Goal: Check status: Check status

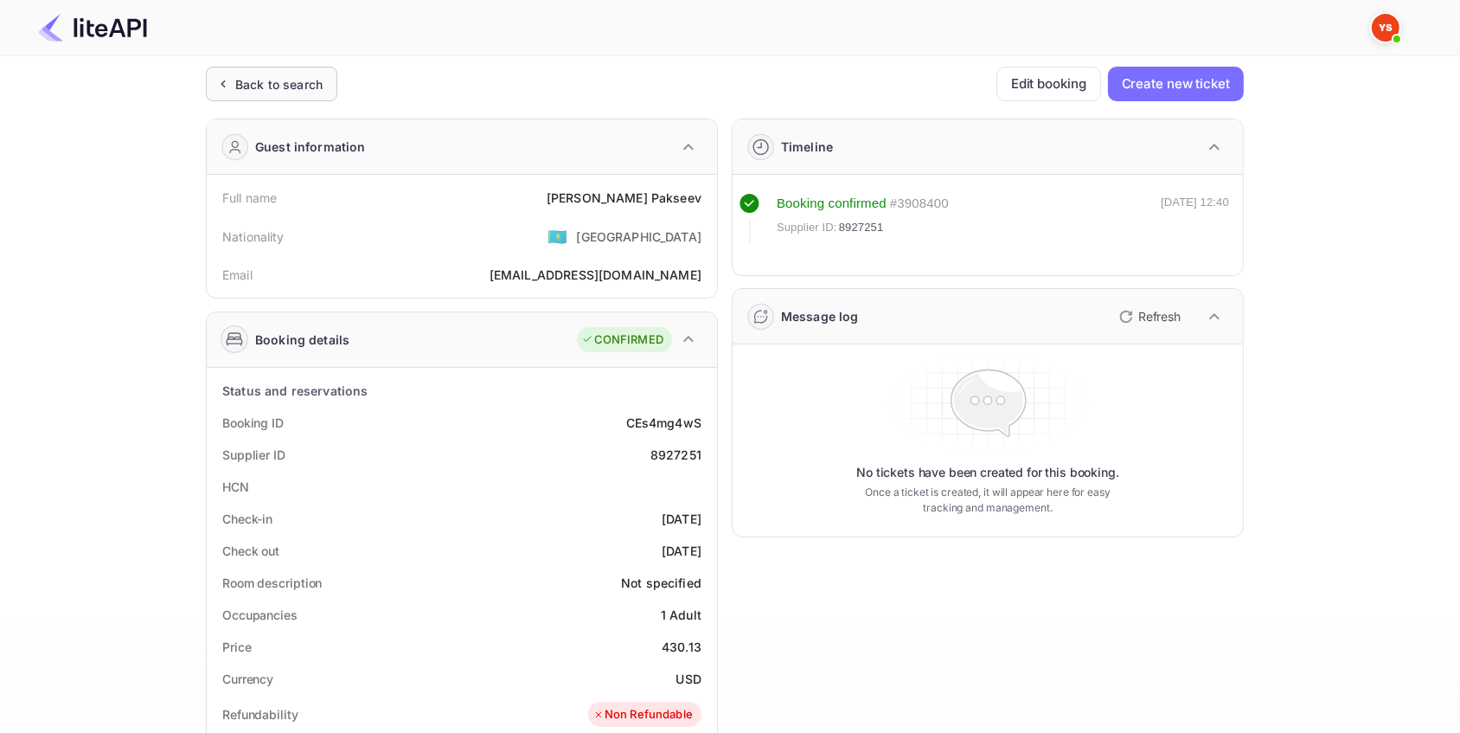
click at [304, 84] on div "Back to search" at bounding box center [278, 84] width 87 height 18
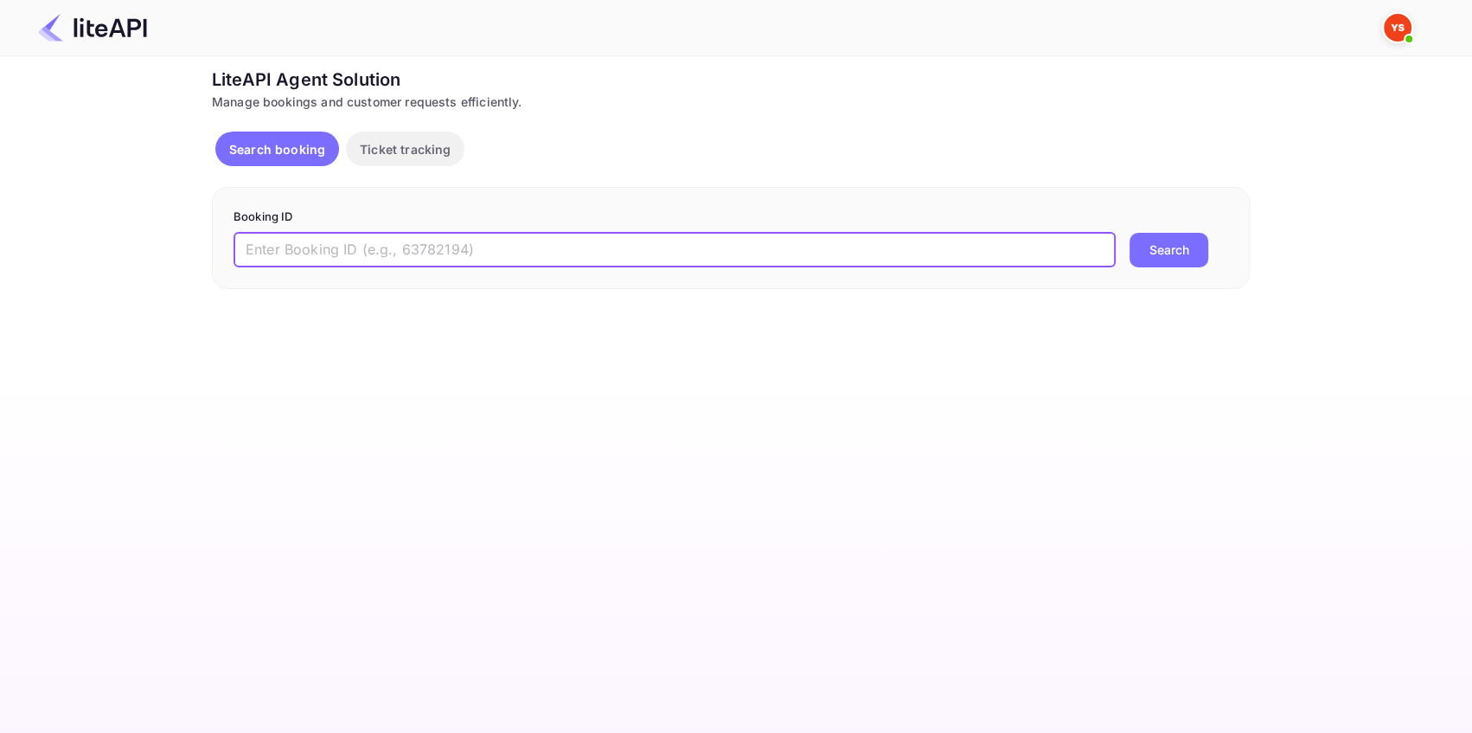
click at [307, 245] on input "text" at bounding box center [675, 250] width 882 height 35
paste input "7896947"
type input "7896947"
click at [1159, 247] on button "Search" at bounding box center [1169, 250] width 79 height 35
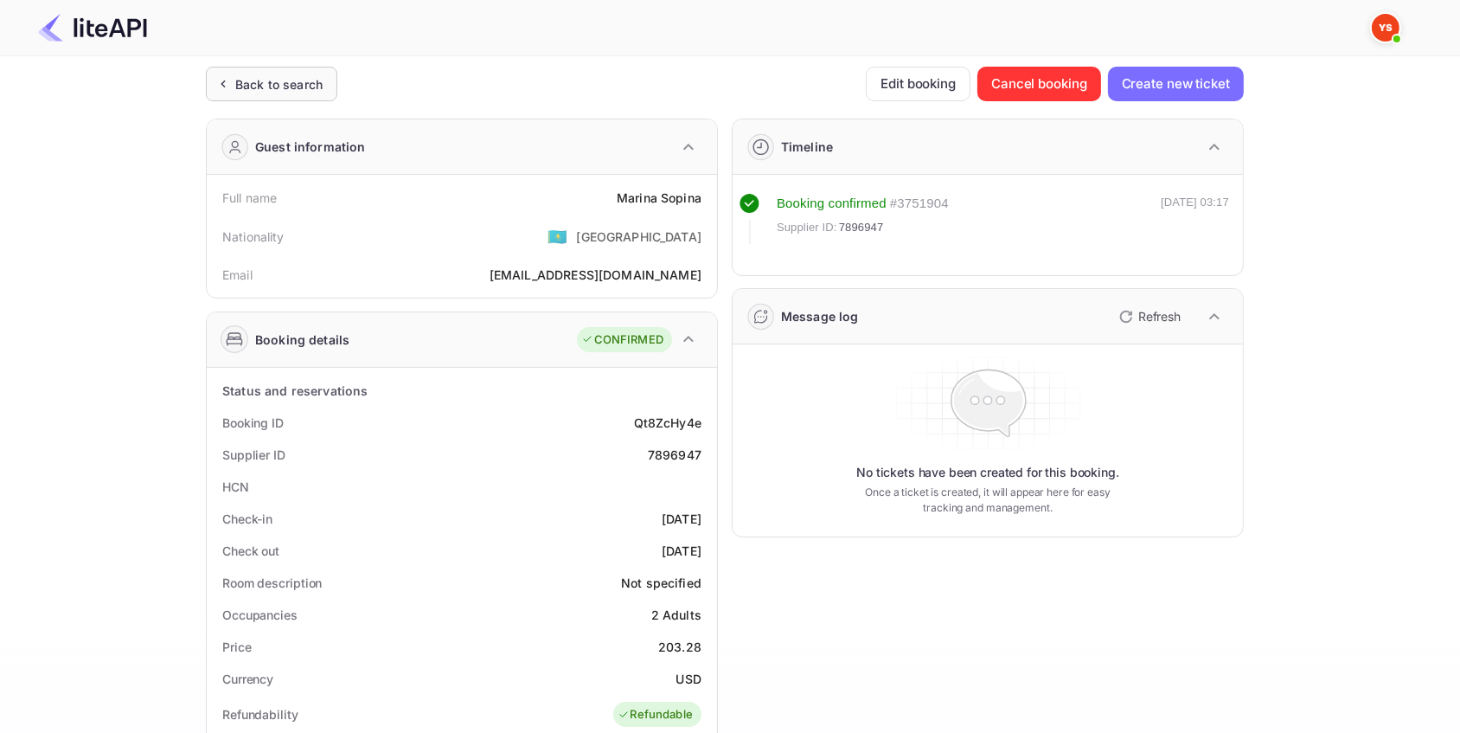
click at [302, 86] on div "Back to search" at bounding box center [278, 84] width 87 height 18
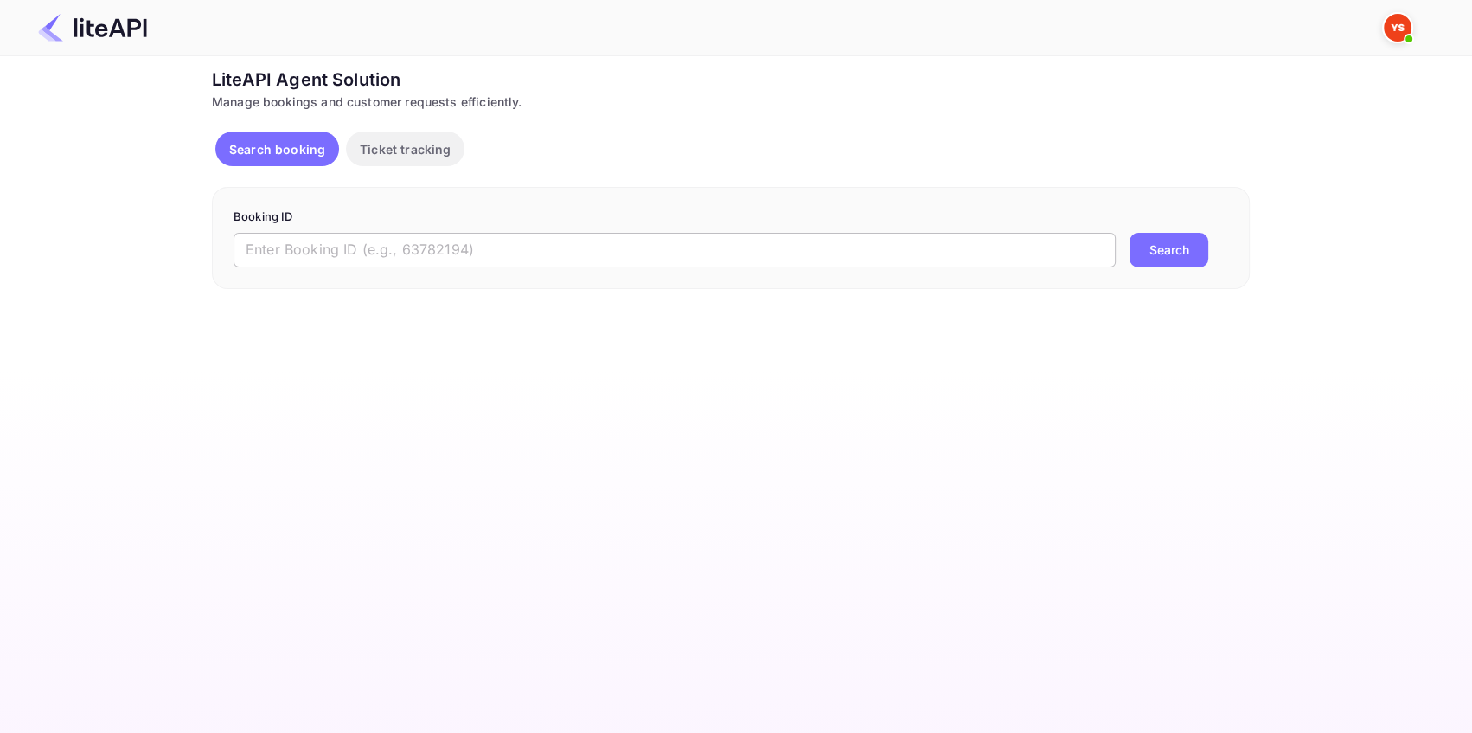
drag, startPoint x: 288, startPoint y: 244, endPoint x: 300, endPoint y: 247, distance: 12.4
click at [288, 244] on input "text" at bounding box center [675, 250] width 882 height 35
paste input "8824894"
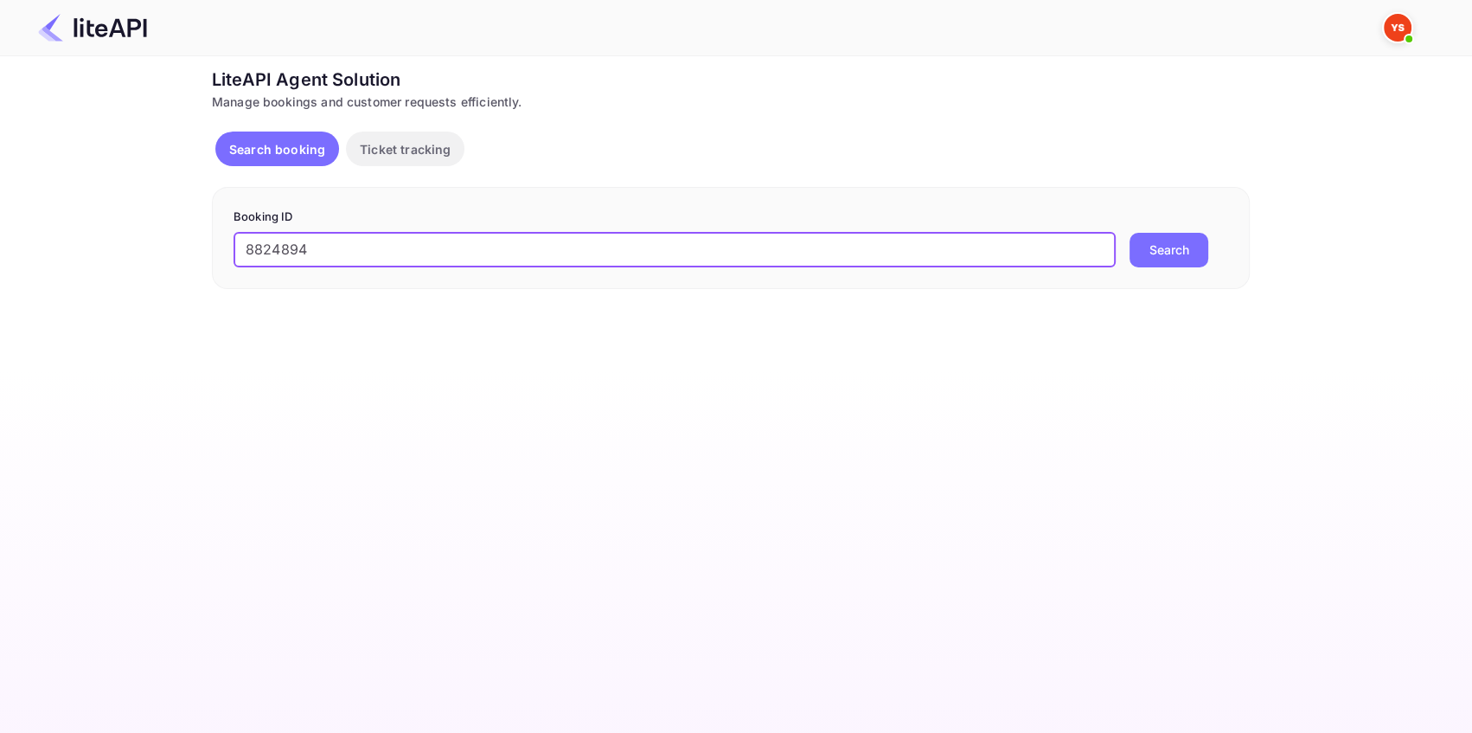
type input "8824894"
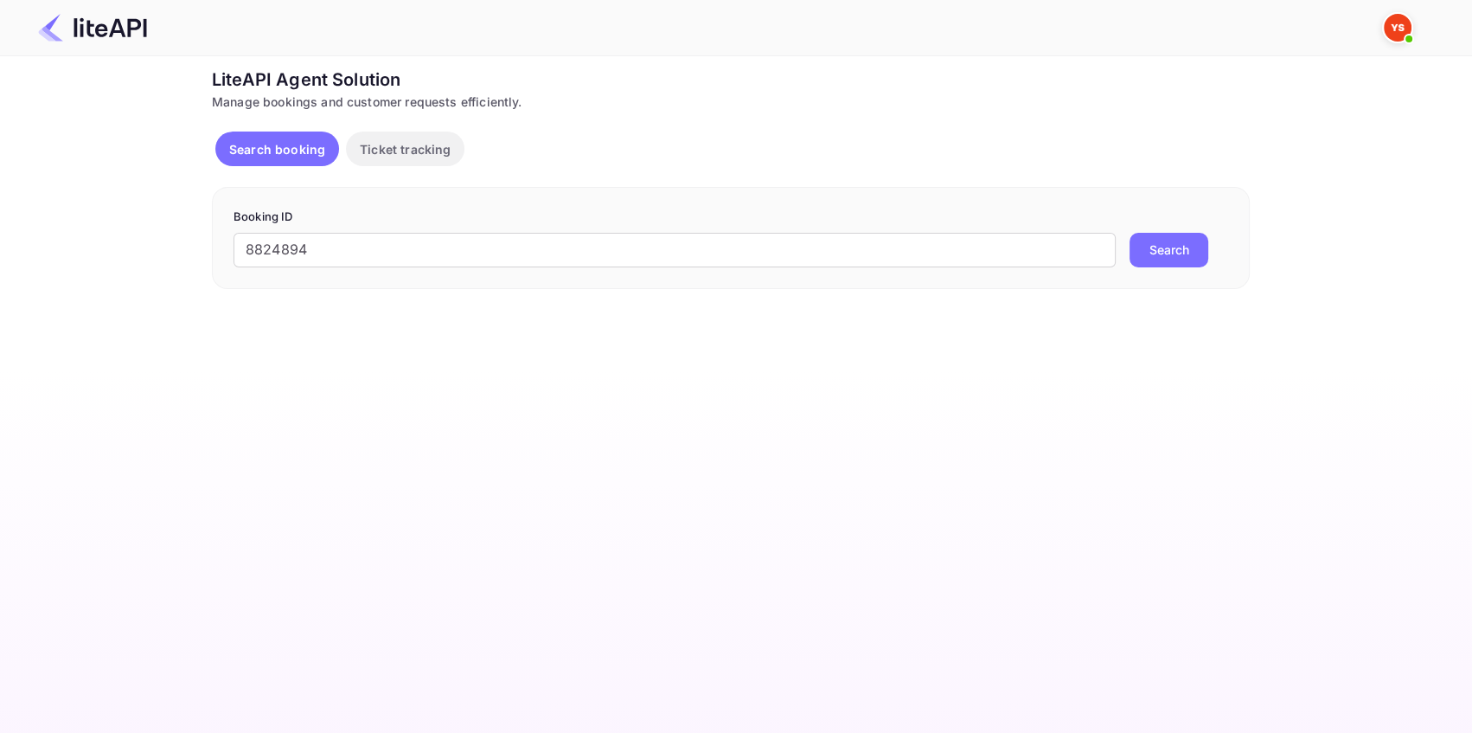
click at [1176, 247] on button "Search" at bounding box center [1169, 250] width 79 height 35
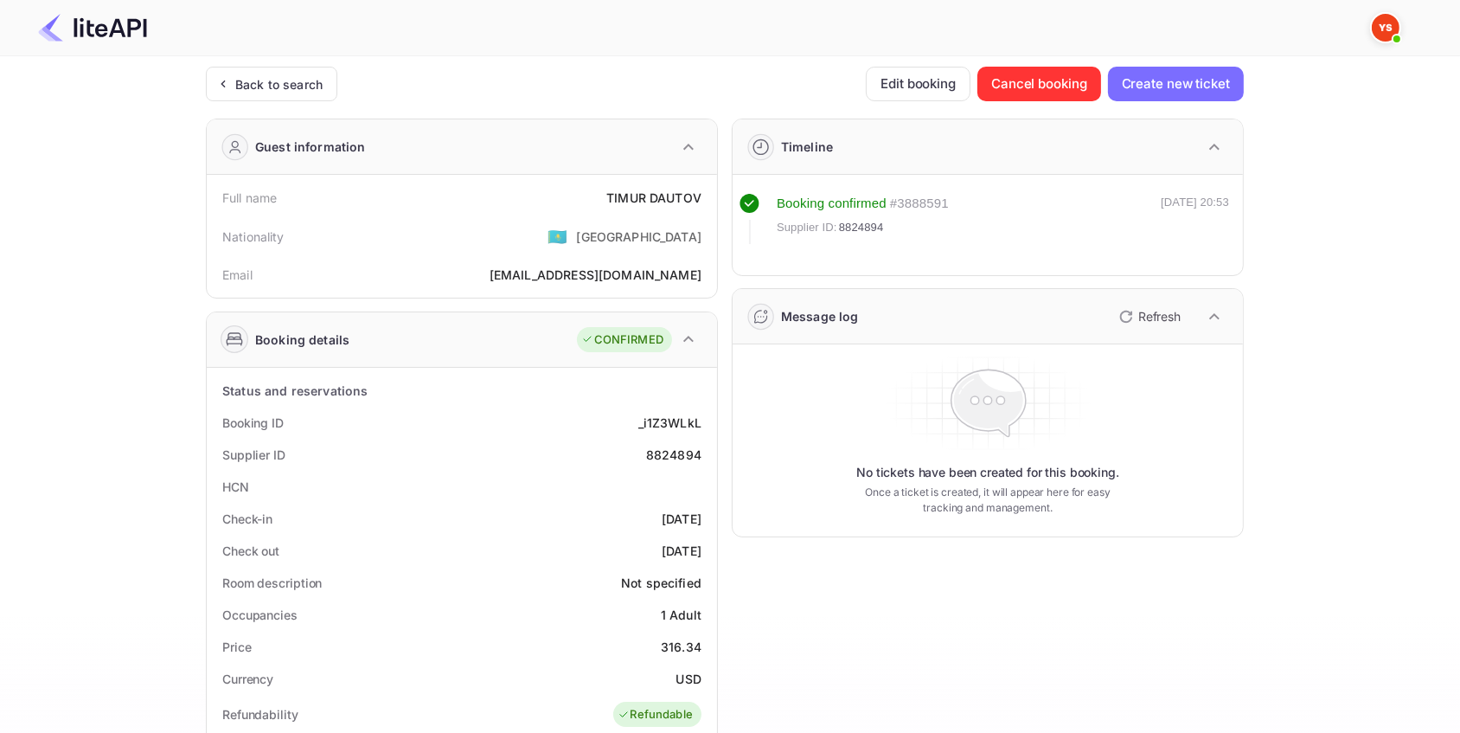
drag, startPoint x: 320, startPoint y: 80, endPoint x: 357, endPoint y: 123, distance: 56.4
click at [319, 80] on div "Back to search" at bounding box center [278, 84] width 87 height 18
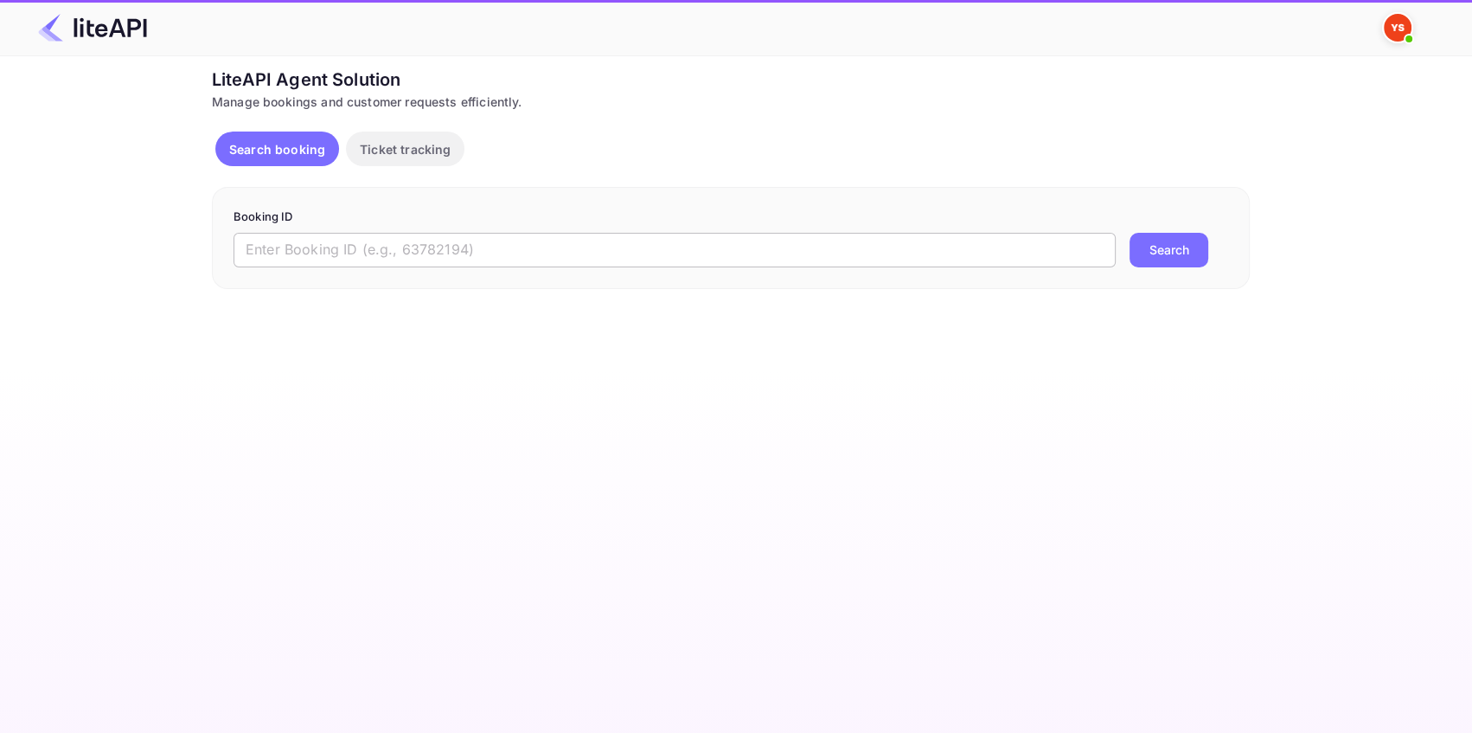
click at [434, 254] on input "text" at bounding box center [675, 250] width 882 height 35
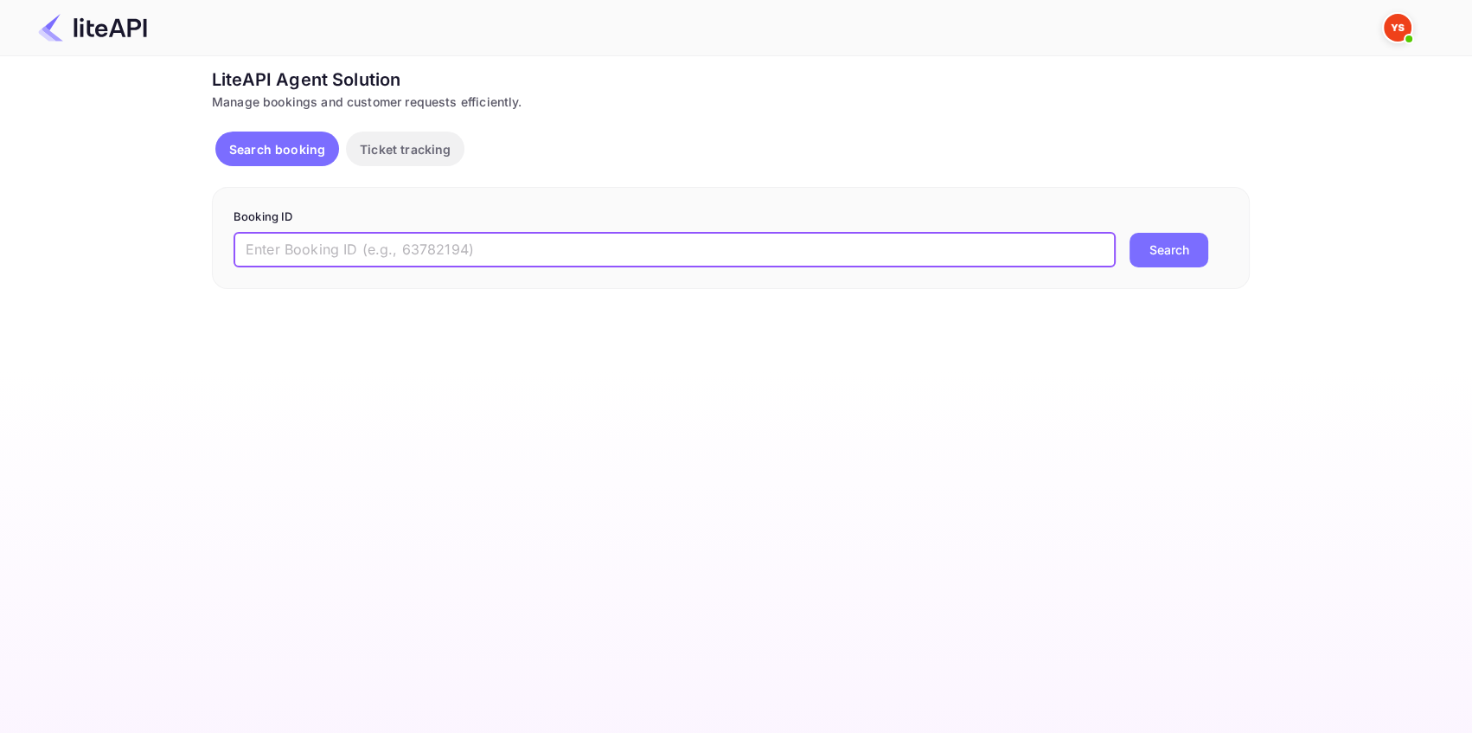
paste input "8826754"
type input "8826754"
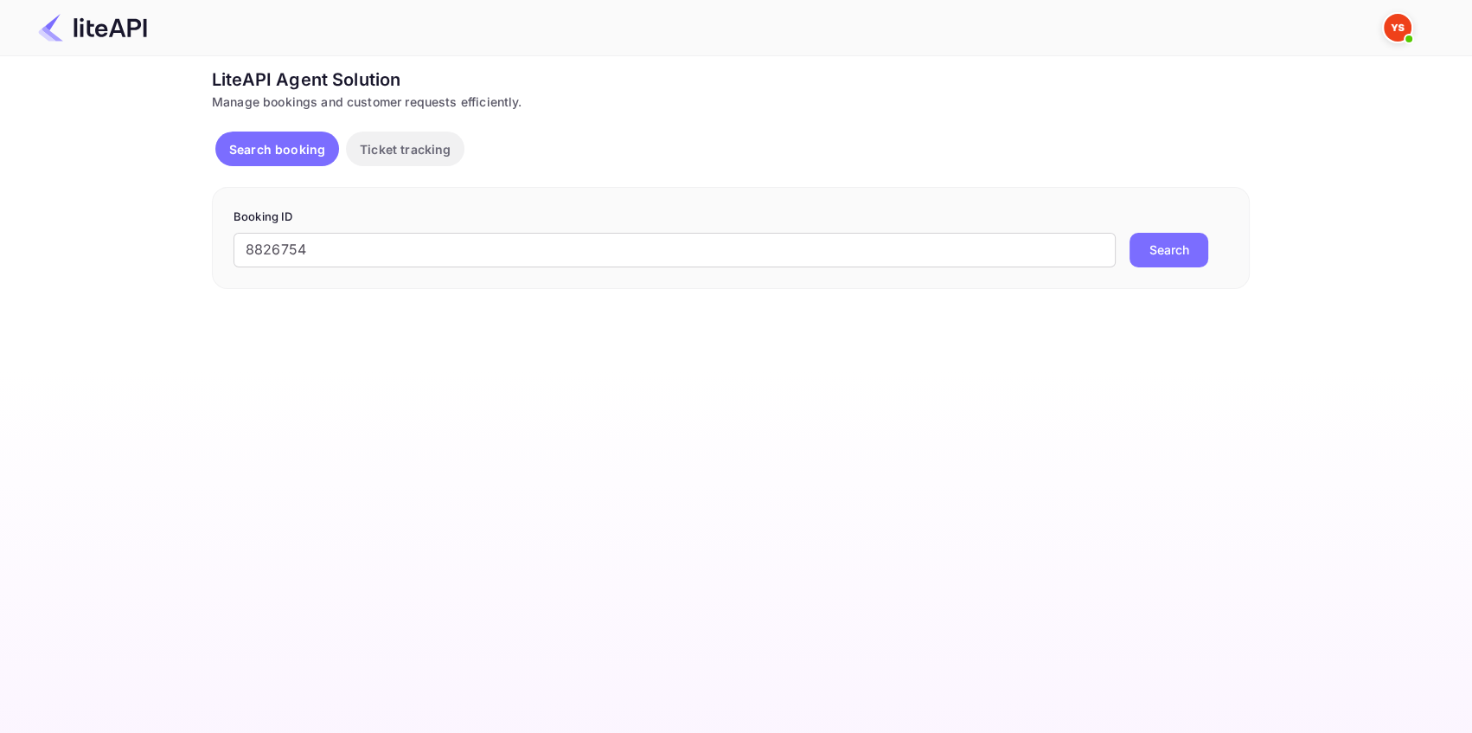
click at [1166, 258] on button "Search" at bounding box center [1169, 250] width 79 height 35
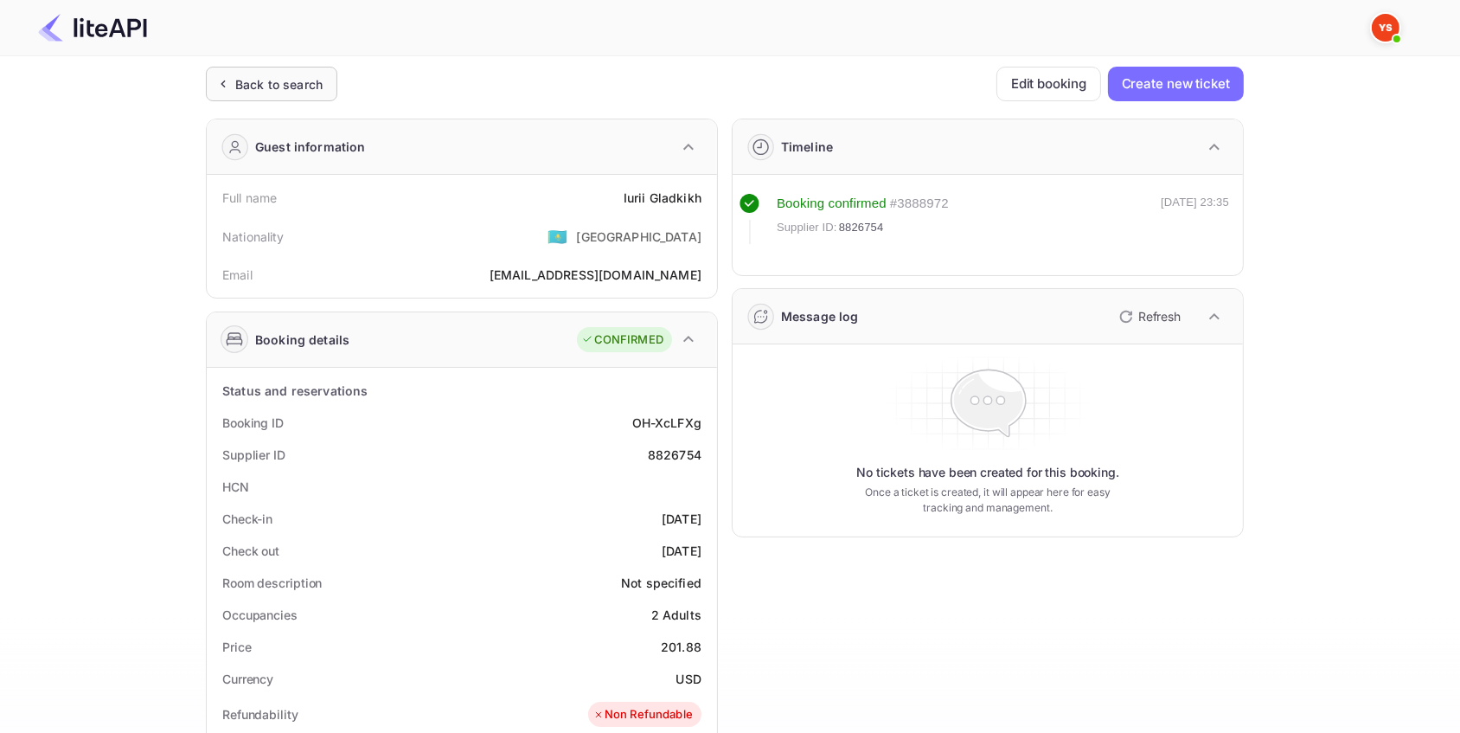
drag, startPoint x: 295, startPoint y: 84, endPoint x: 304, endPoint y: 112, distance: 30.1
click at [295, 85] on div "Back to search" at bounding box center [278, 84] width 87 height 18
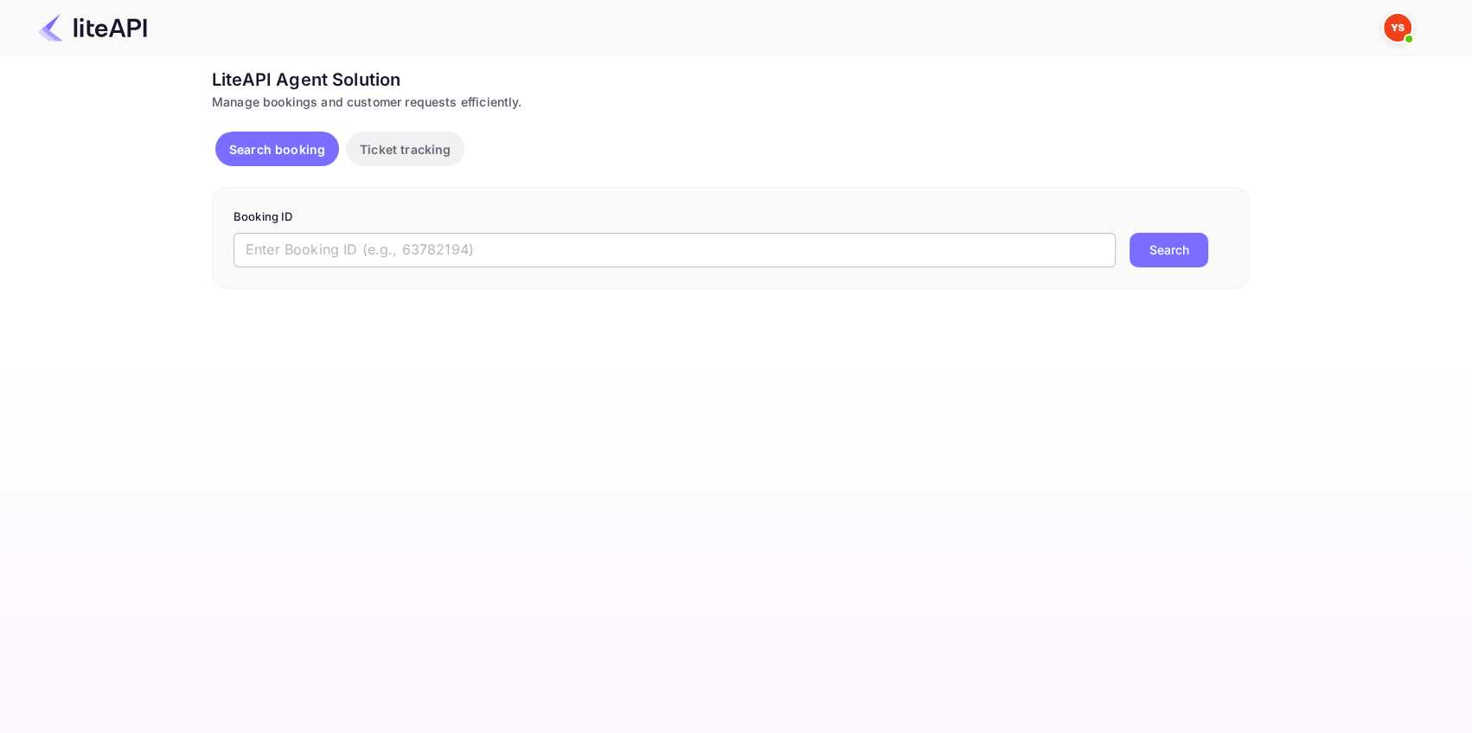
click at [419, 253] on input "text" at bounding box center [675, 250] width 882 height 35
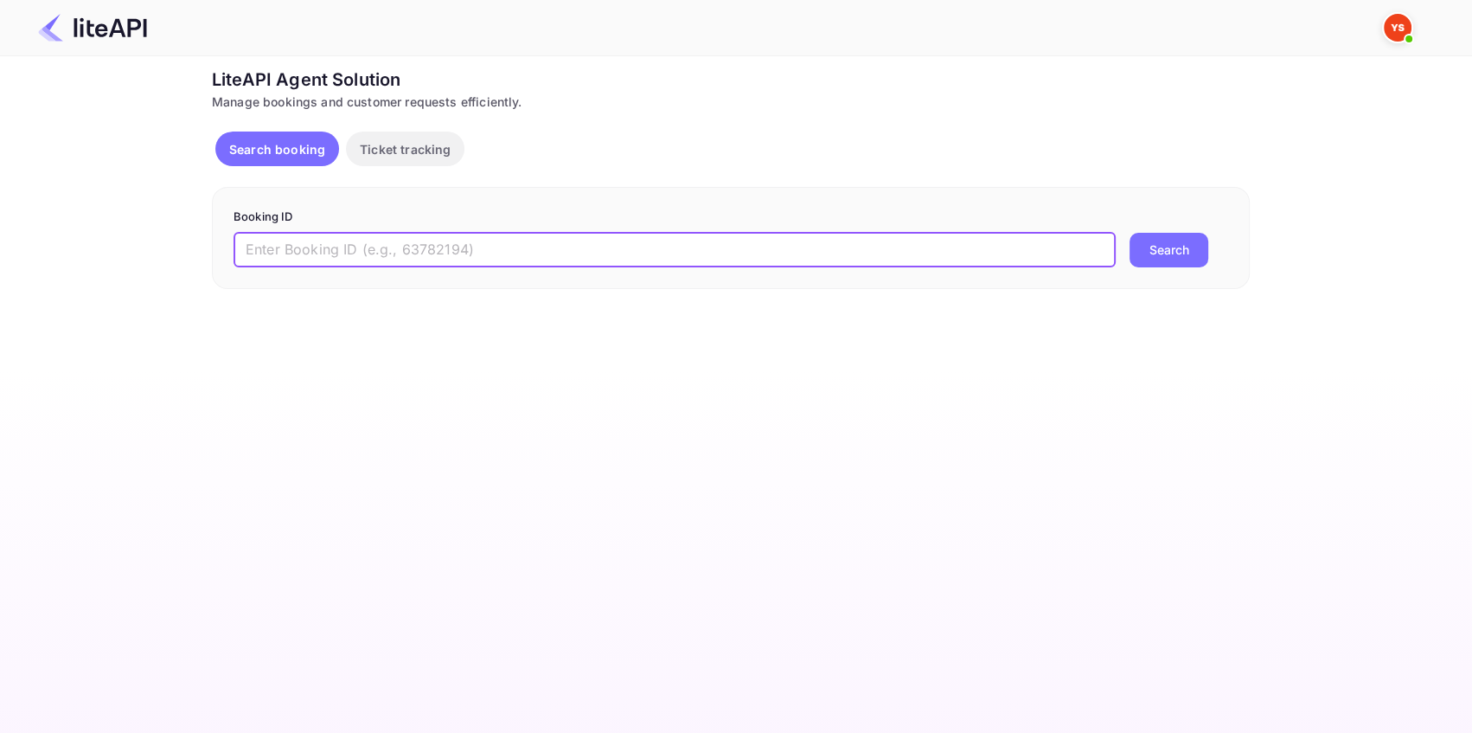
paste input "8753189"
type input "8753189"
click at [1163, 256] on button "Search" at bounding box center [1169, 250] width 79 height 35
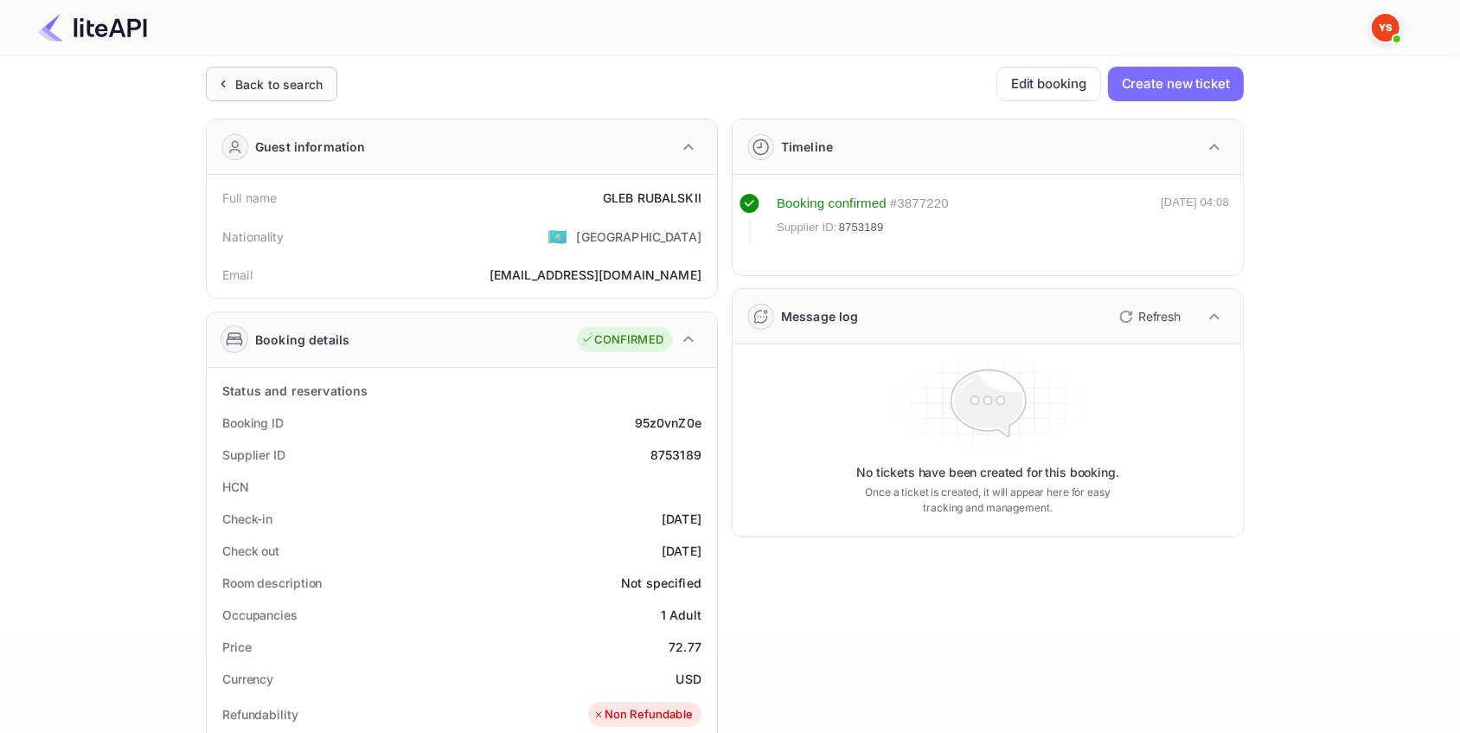
click at [306, 83] on div "Back to search" at bounding box center [278, 84] width 87 height 18
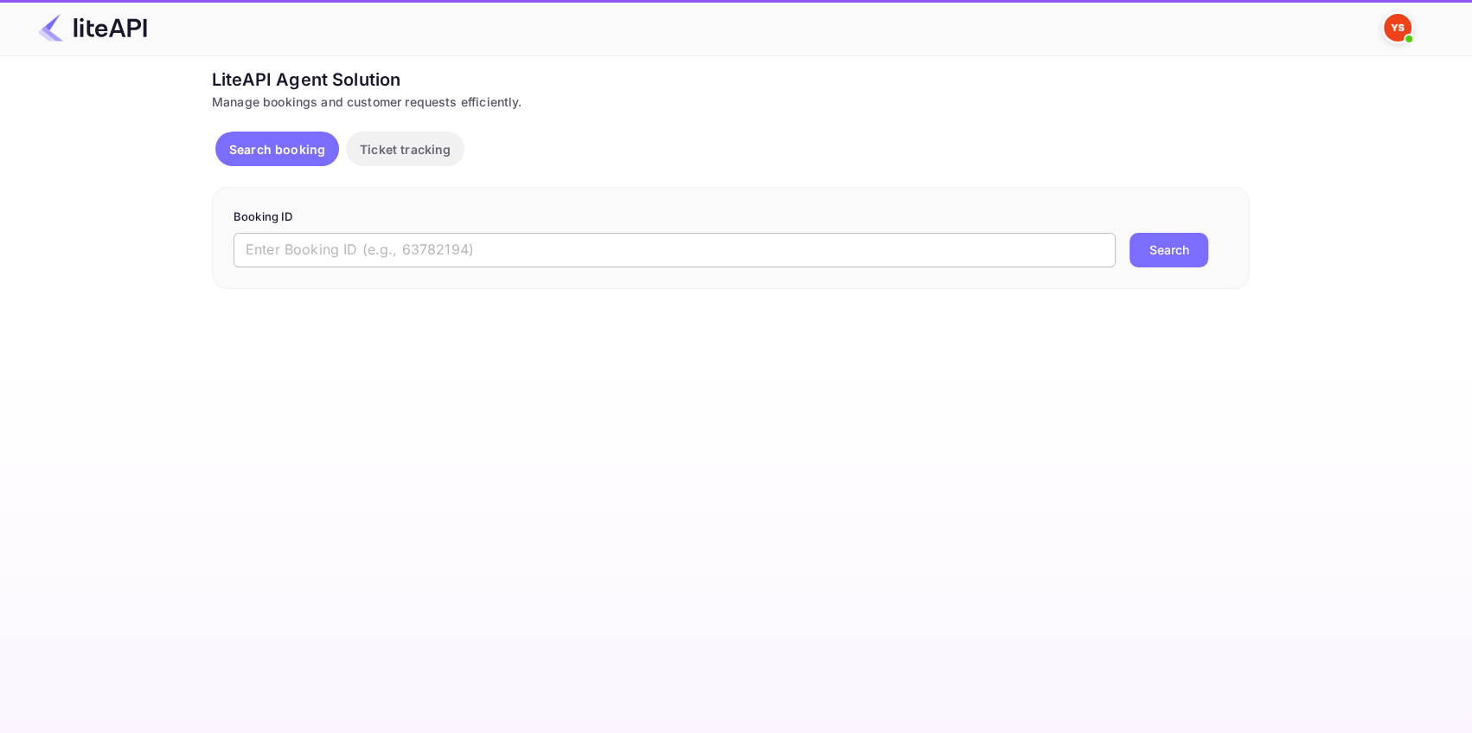
click at [253, 255] on input "text" at bounding box center [675, 250] width 882 height 35
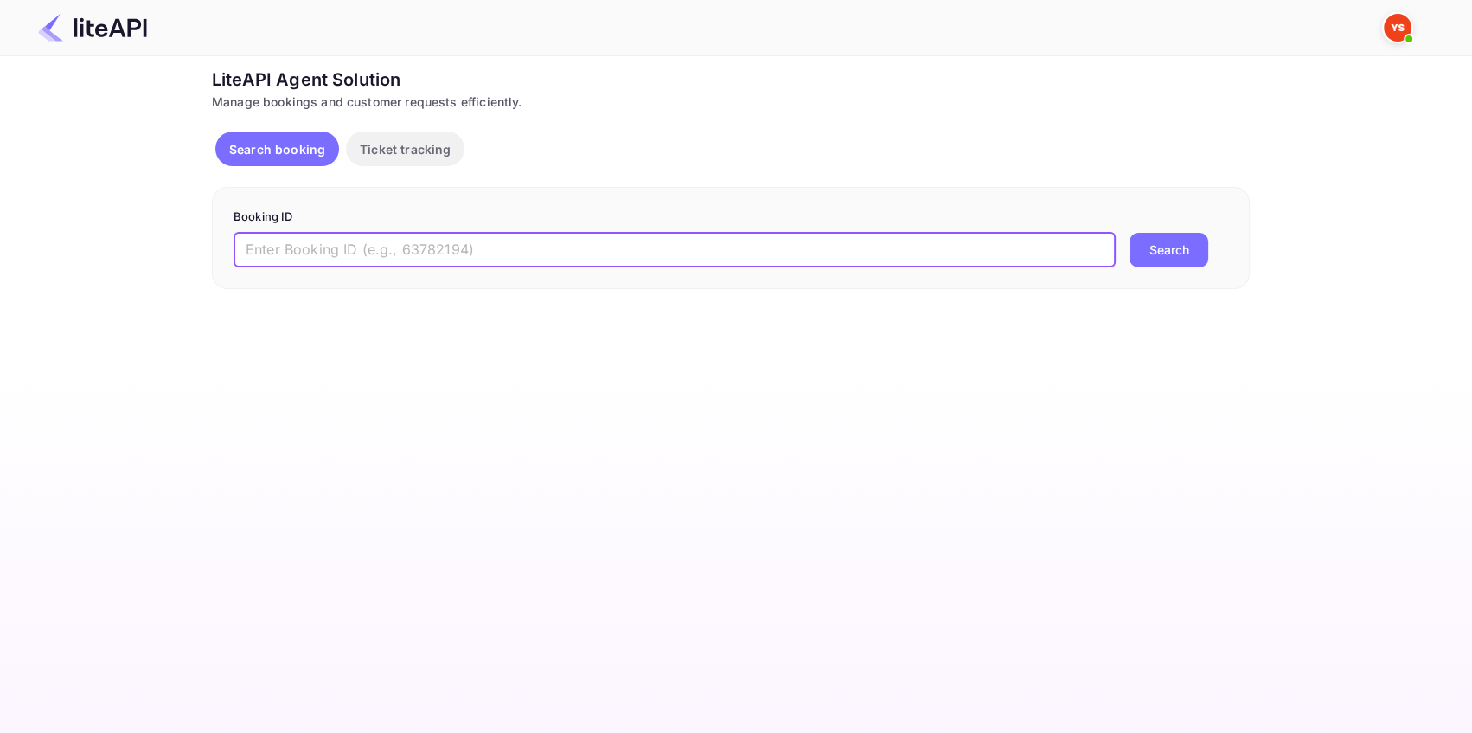
paste input "8893297"
type input "8893297"
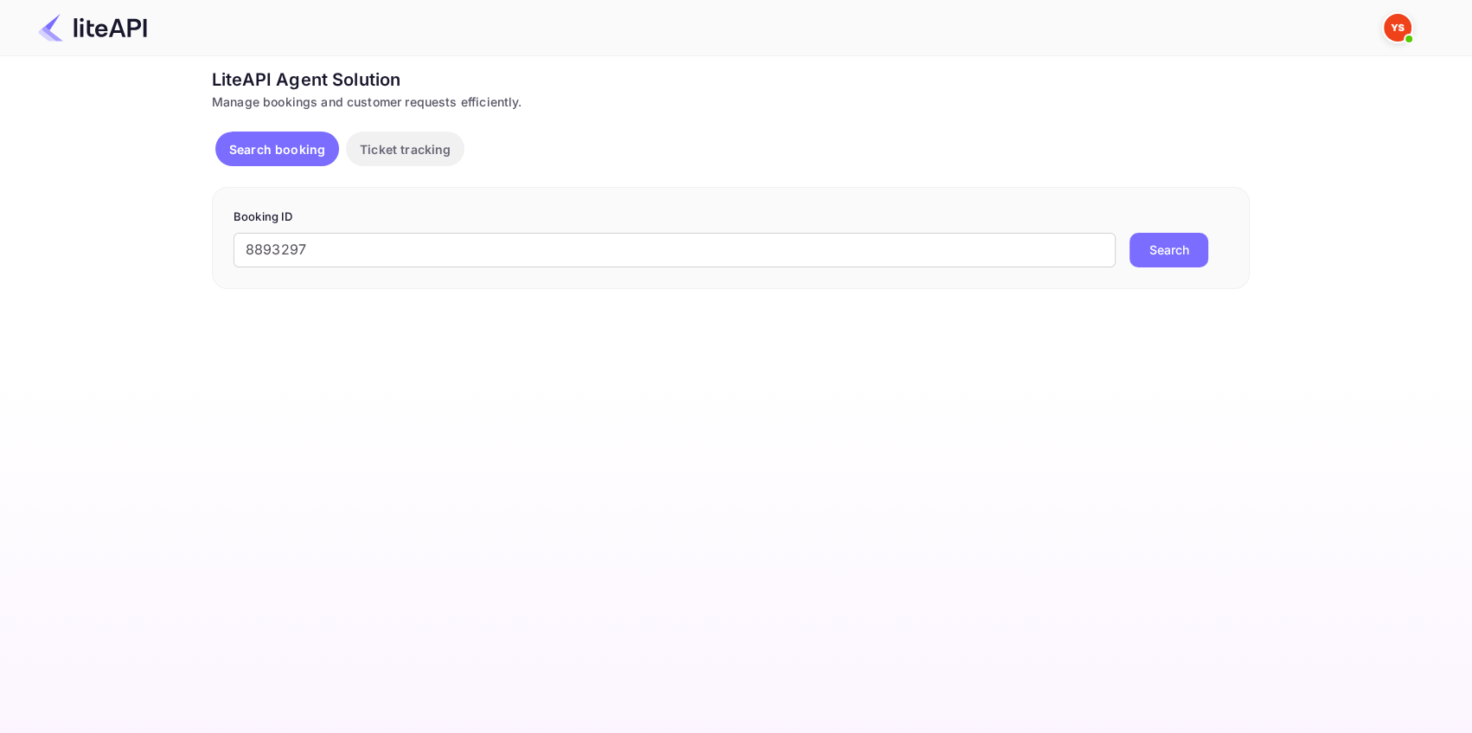
click at [1157, 244] on button "Search" at bounding box center [1169, 250] width 79 height 35
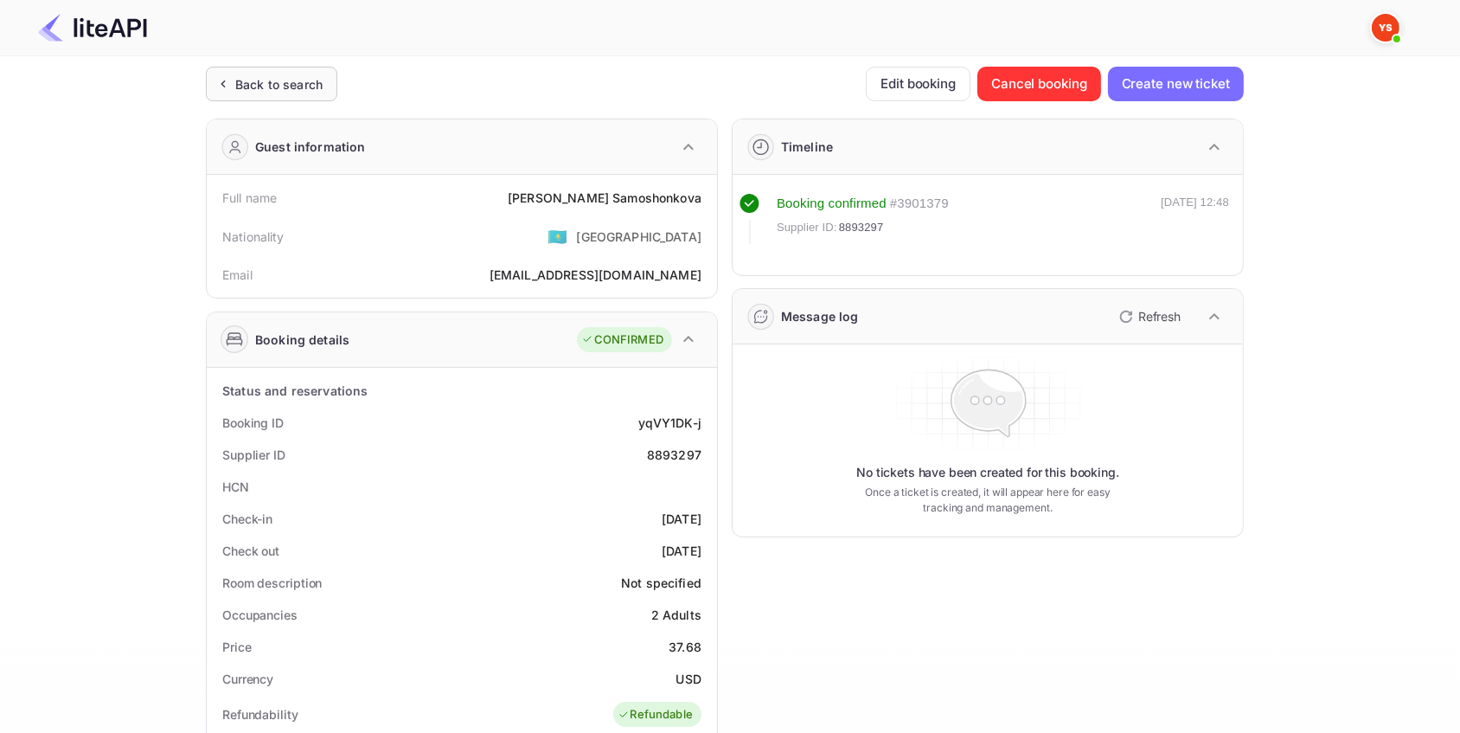
click at [263, 75] on div "Back to search" at bounding box center [278, 84] width 87 height 18
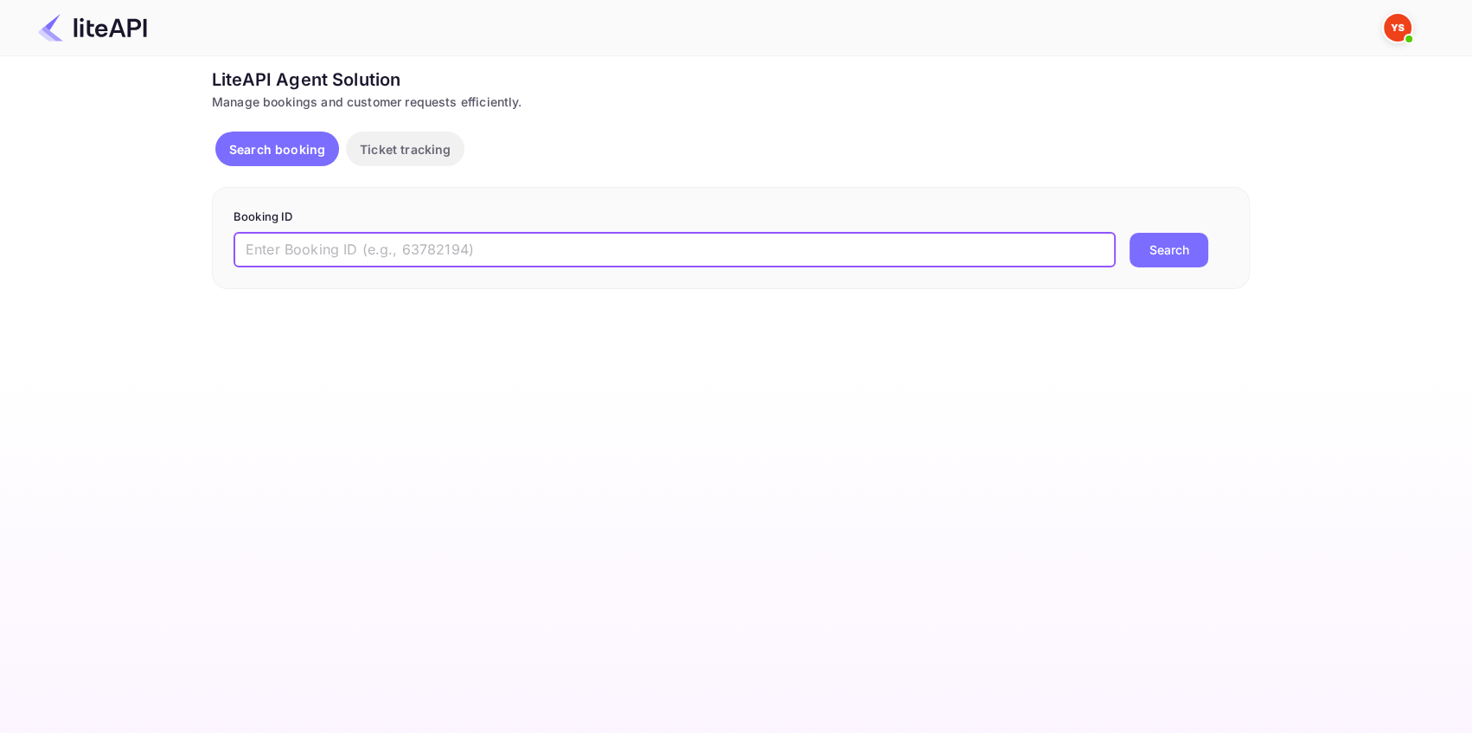
click at [314, 237] on input "text" at bounding box center [675, 250] width 882 height 35
paste input "8918859"
type input "8918859"
click at [1159, 246] on button "Search" at bounding box center [1169, 250] width 79 height 35
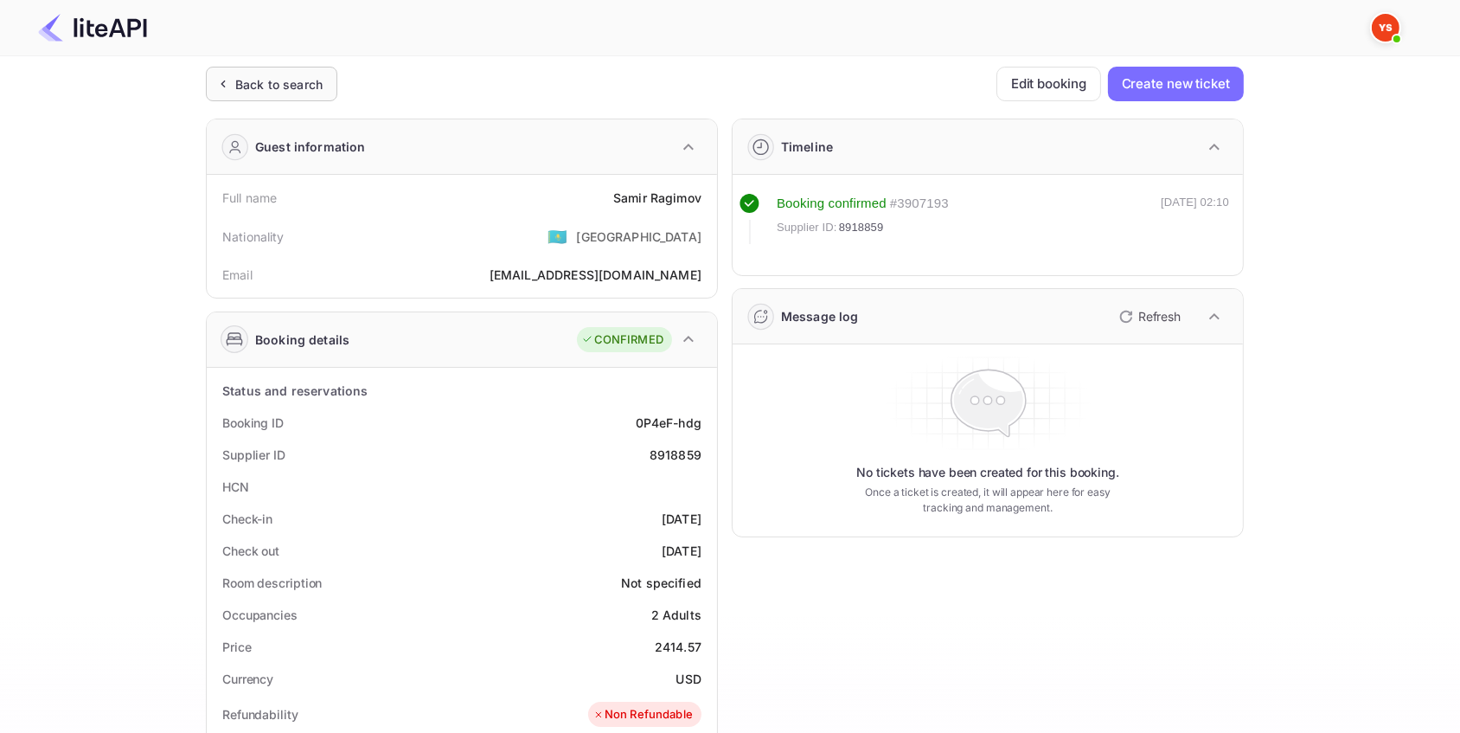
click at [285, 76] on div "Back to search" at bounding box center [278, 84] width 87 height 18
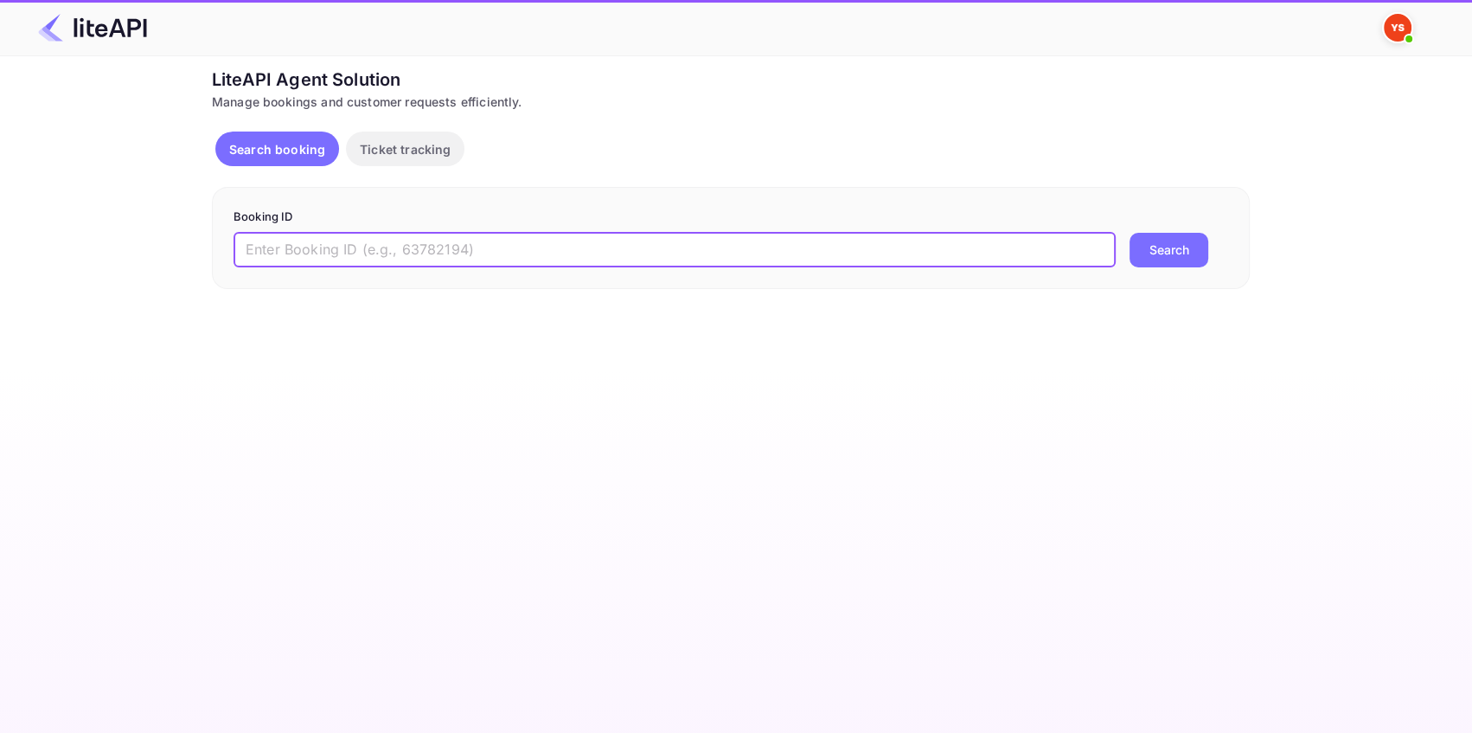
click at [376, 250] on input "text" at bounding box center [675, 250] width 882 height 35
paste input "8913791"
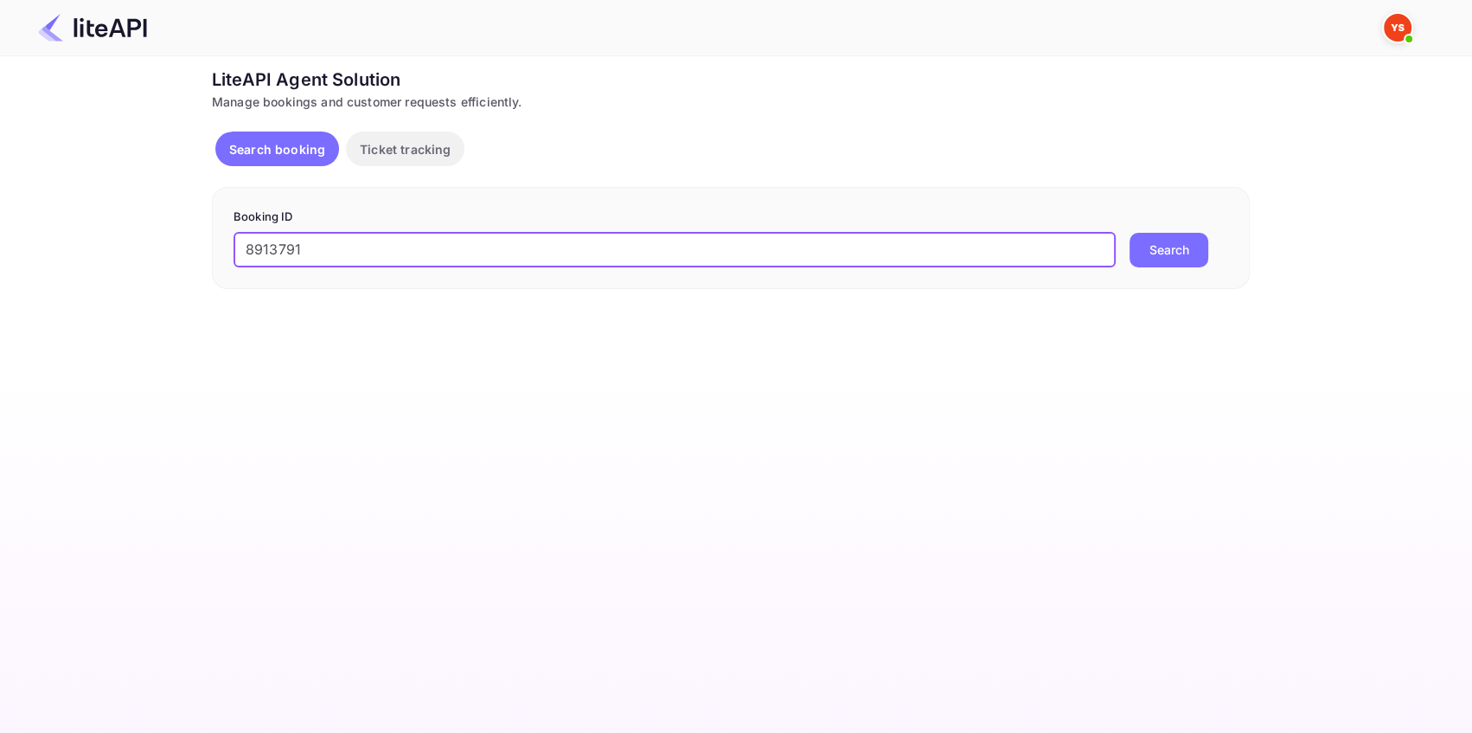
type input "8913791"
click at [1150, 253] on button "Search" at bounding box center [1169, 250] width 79 height 35
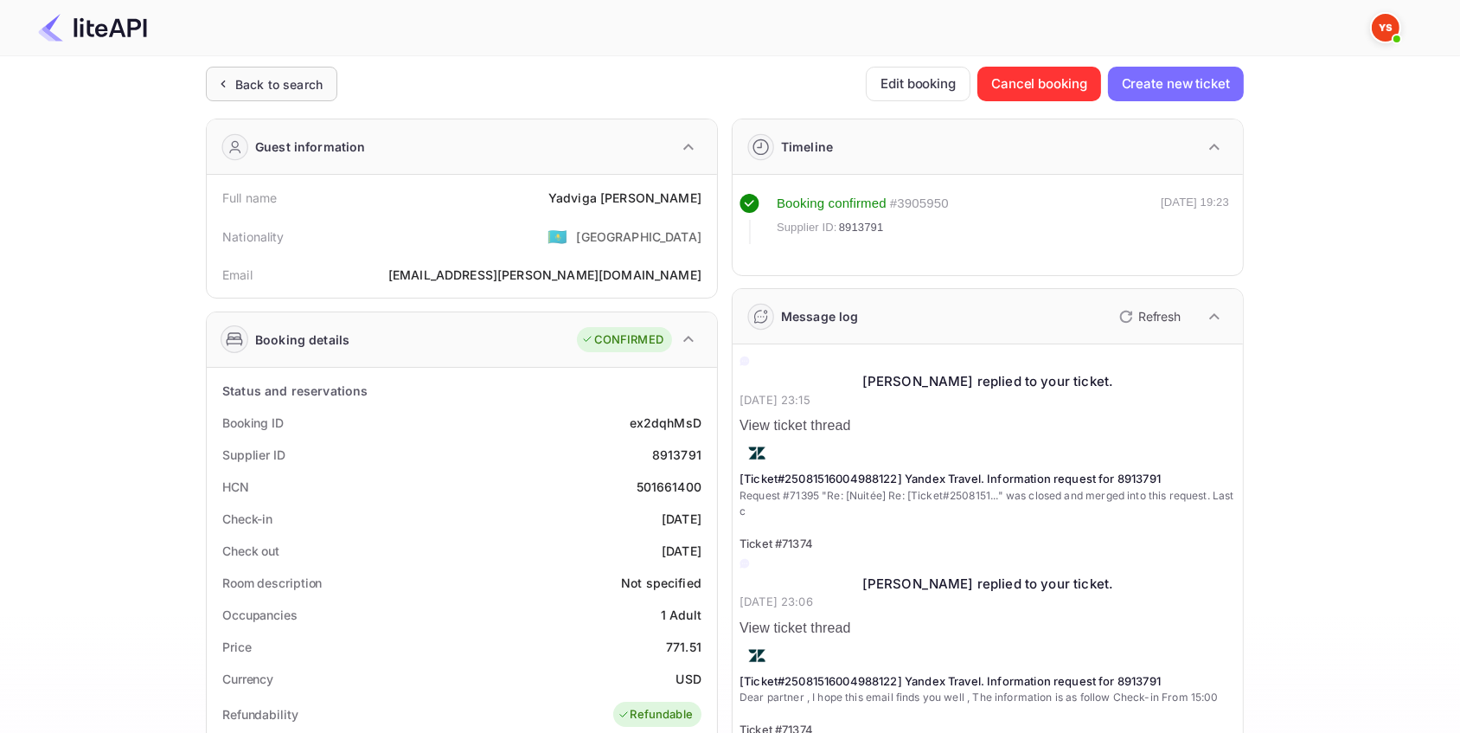
click at [277, 80] on div "Back to search" at bounding box center [278, 84] width 87 height 18
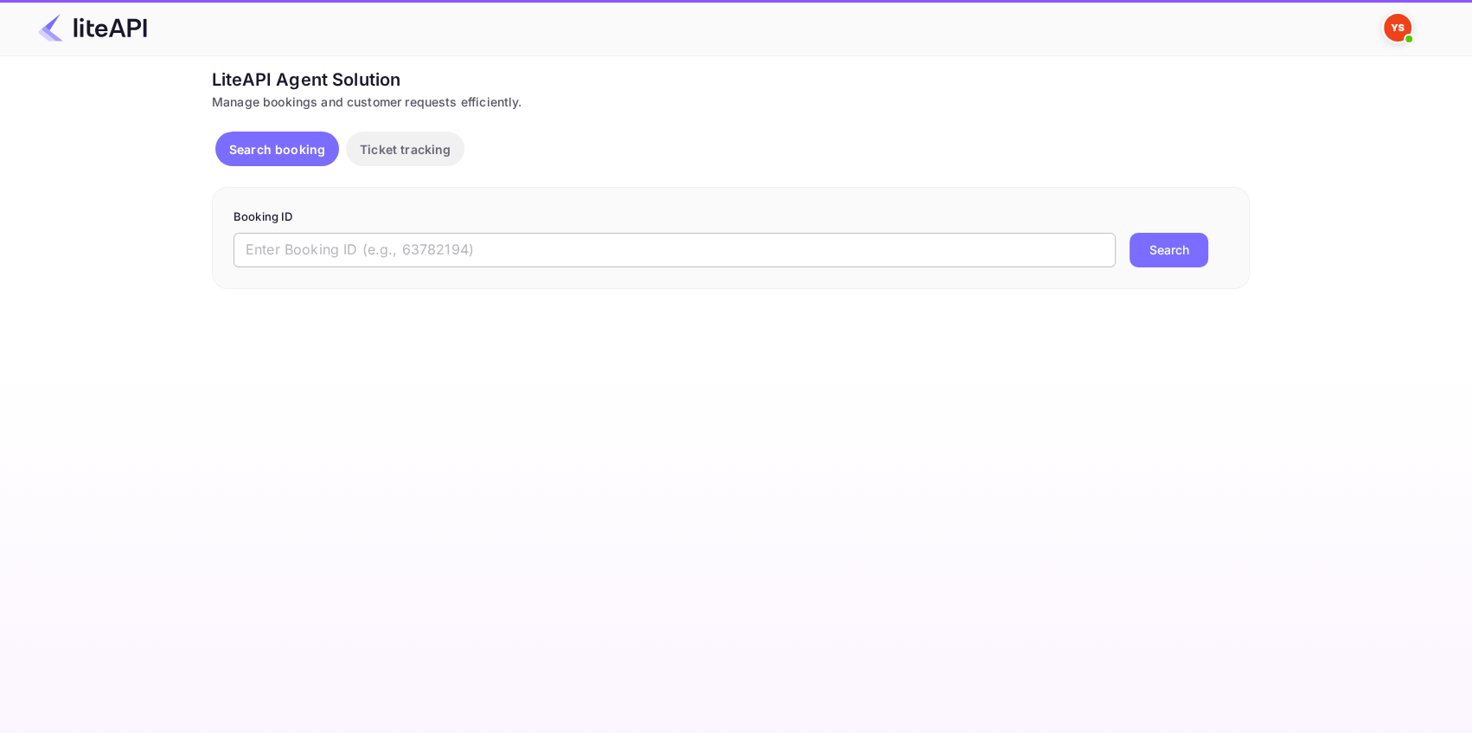
click at [368, 247] on input "text" at bounding box center [675, 250] width 882 height 35
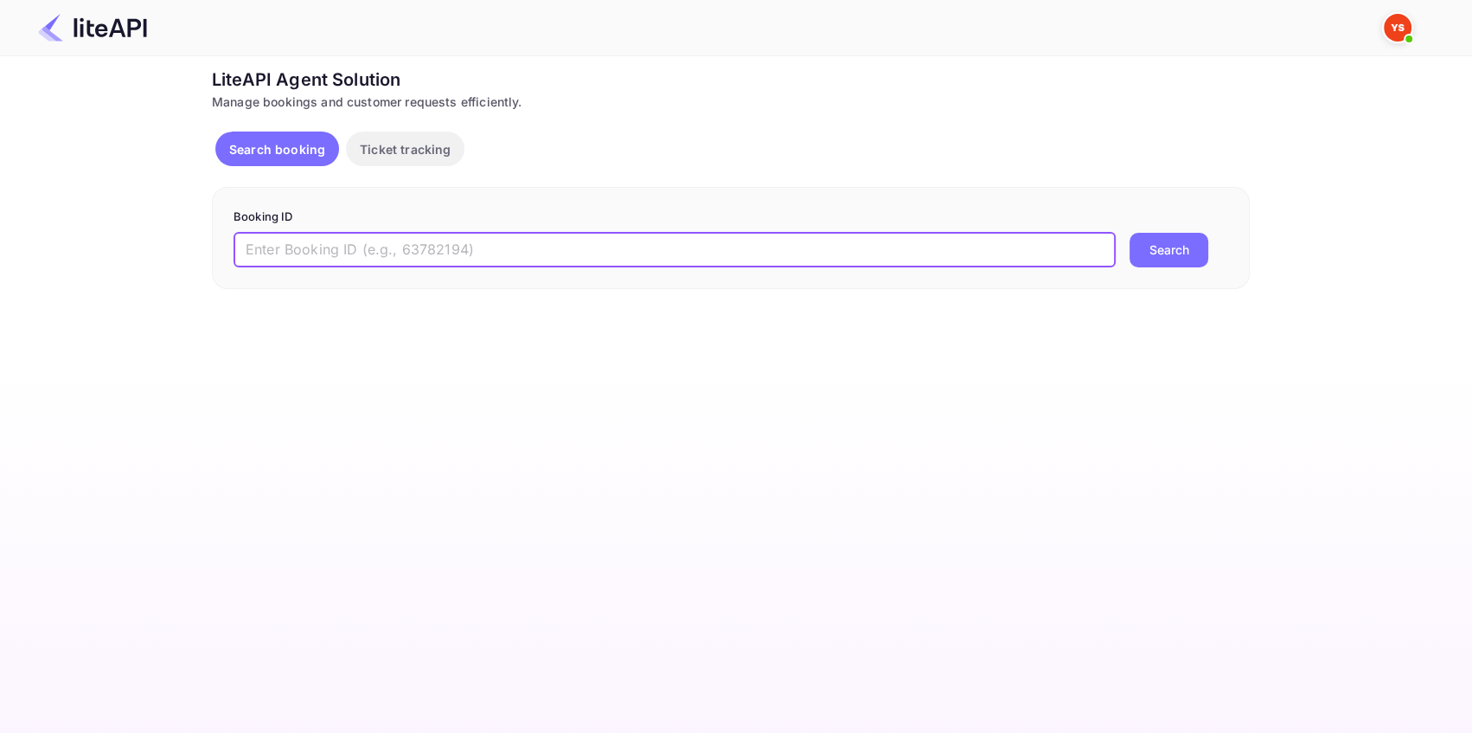
paste input "8913791"
type input "8913791"
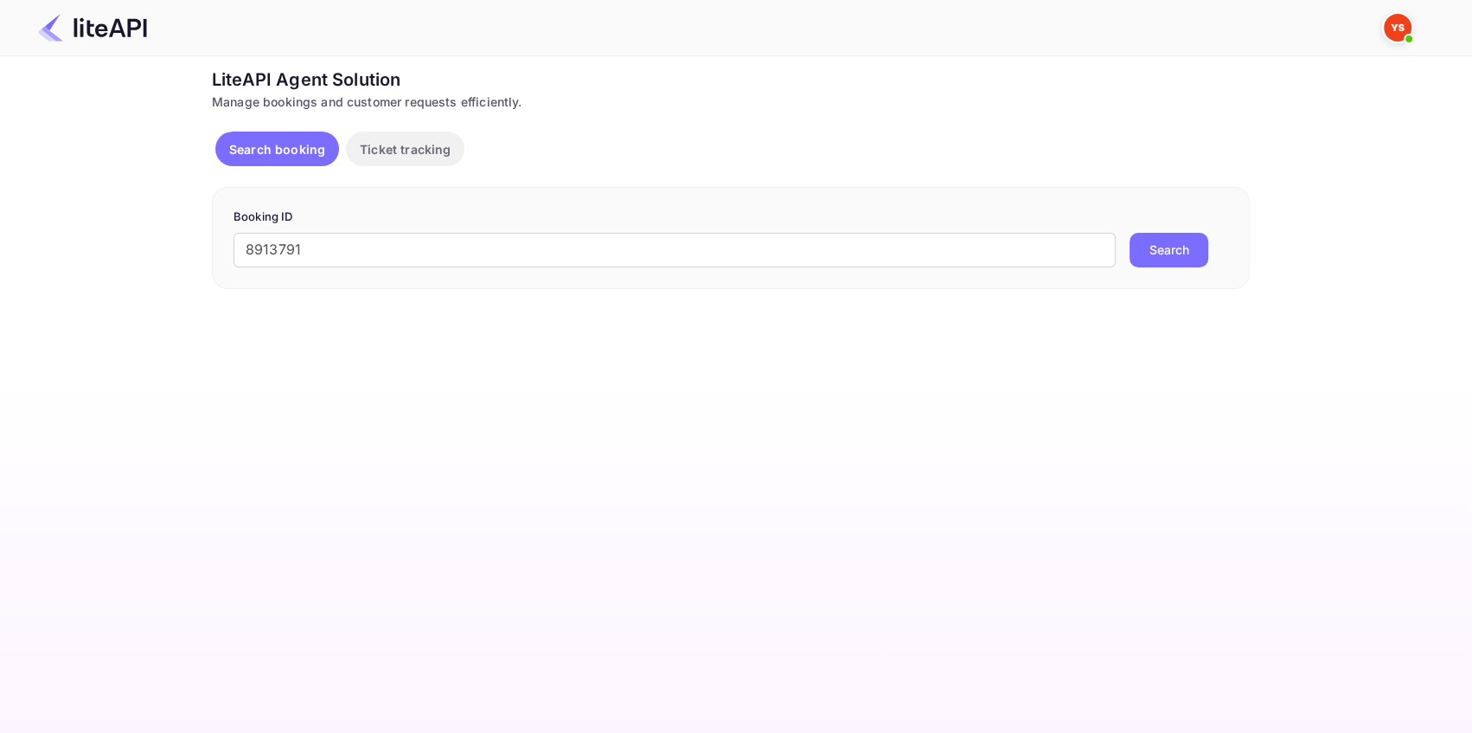
click at [1145, 244] on button "Search" at bounding box center [1169, 250] width 79 height 35
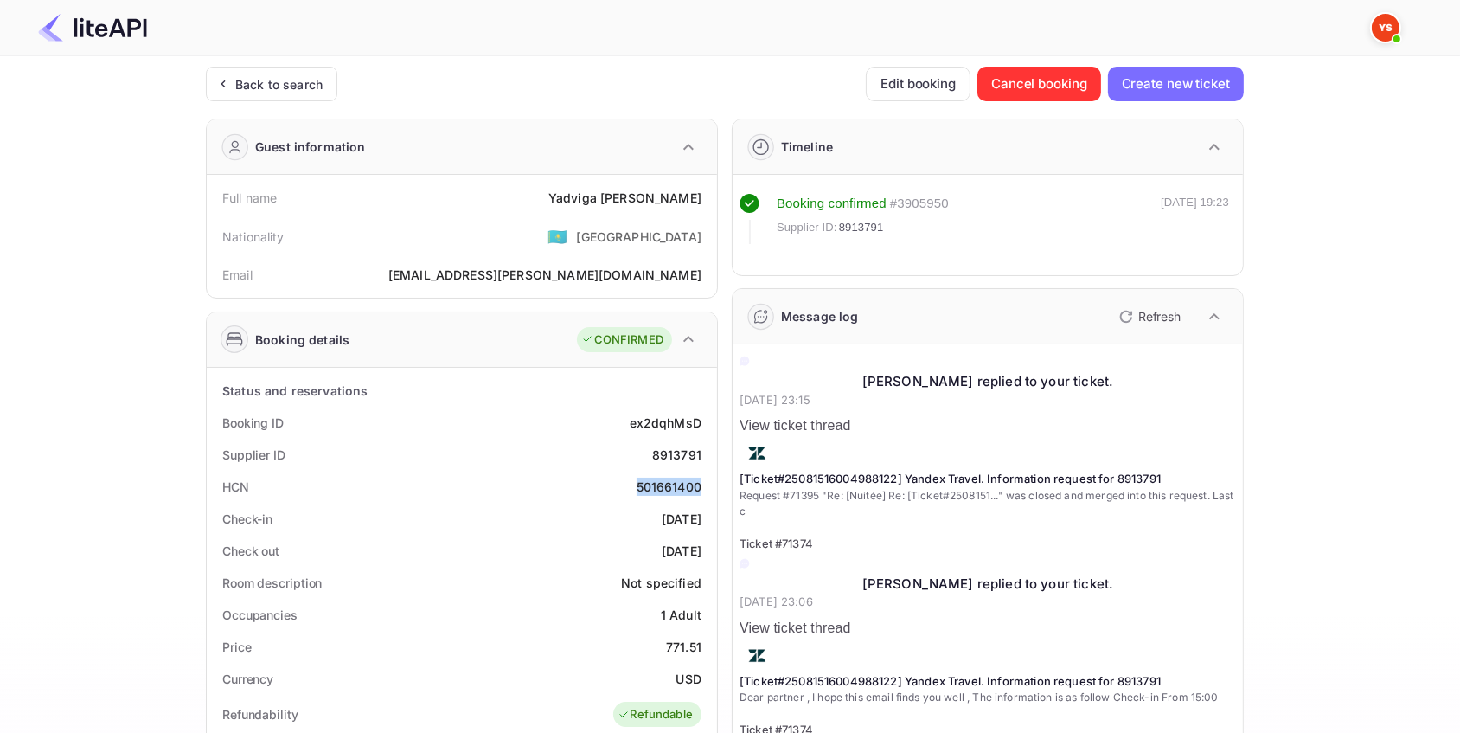
drag, startPoint x: 632, startPoint y: 486, endPoint x: 710, endPoint y: 487, distance: 77.9
drag, startPoint x: 289, startPoint y: 78, endPoint x: 334, endPoint y: 126, distance: 66.1
click at [290, 79] on div "Back to search" at bounding box center [278, 84] width 87 height 18
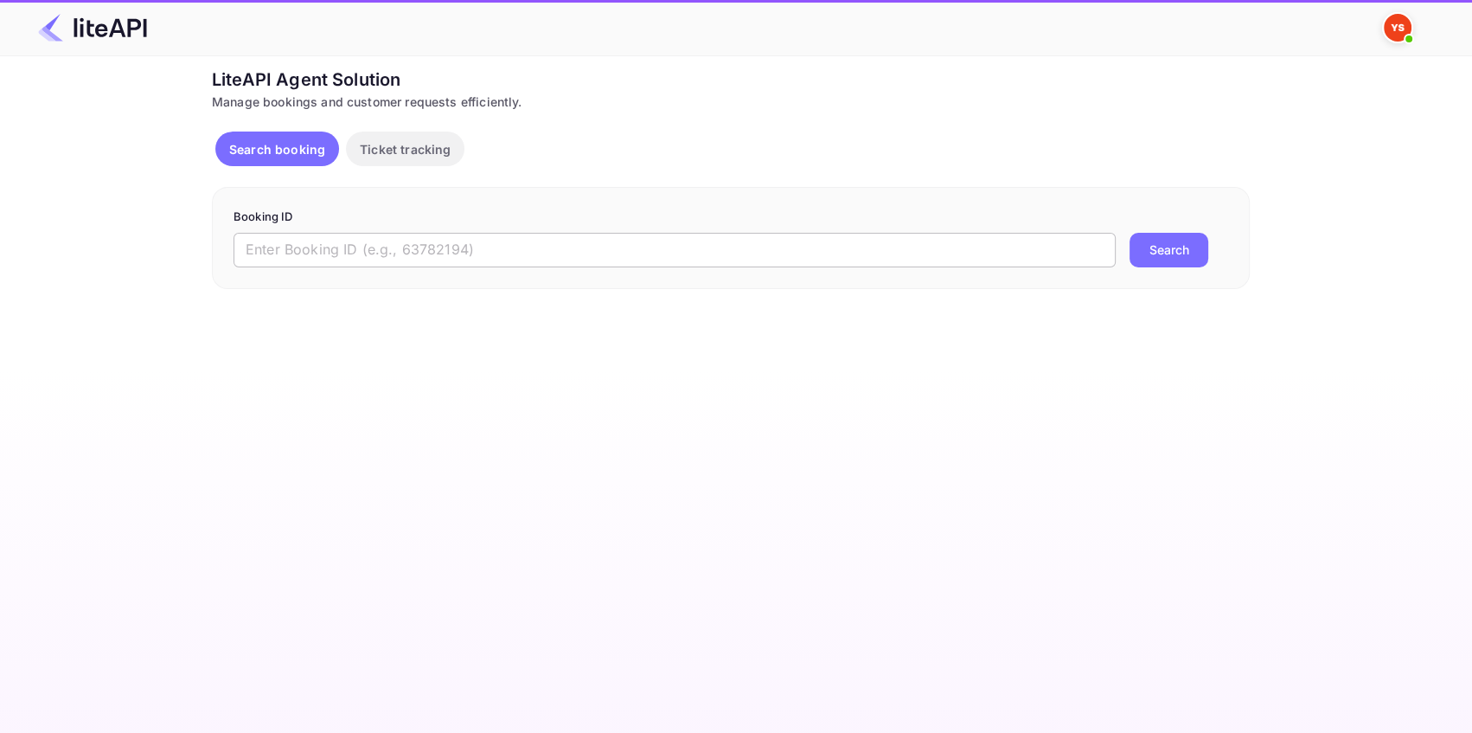
drag, startPoint x: 283, startPoint y: 259, endPoint x: 310, endPoint y: 259, distance: 26.8
click at [285, 259] on input "text" at bounding box center [675, 250] width 882 height 35
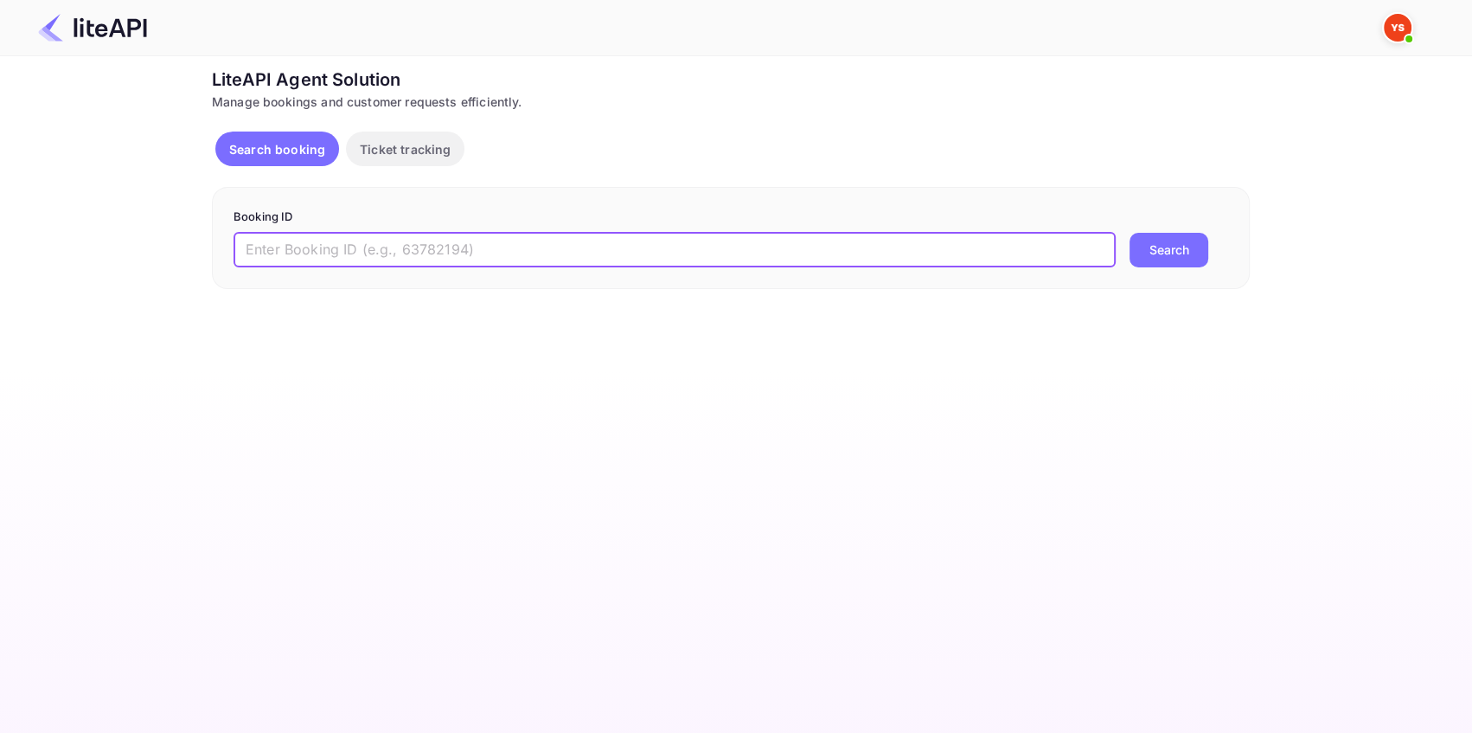
paste input "8725330"
type input "8725330"
click at [1169, 255] on button "Search" at bounding box center [1169, 250] width 79 height 35
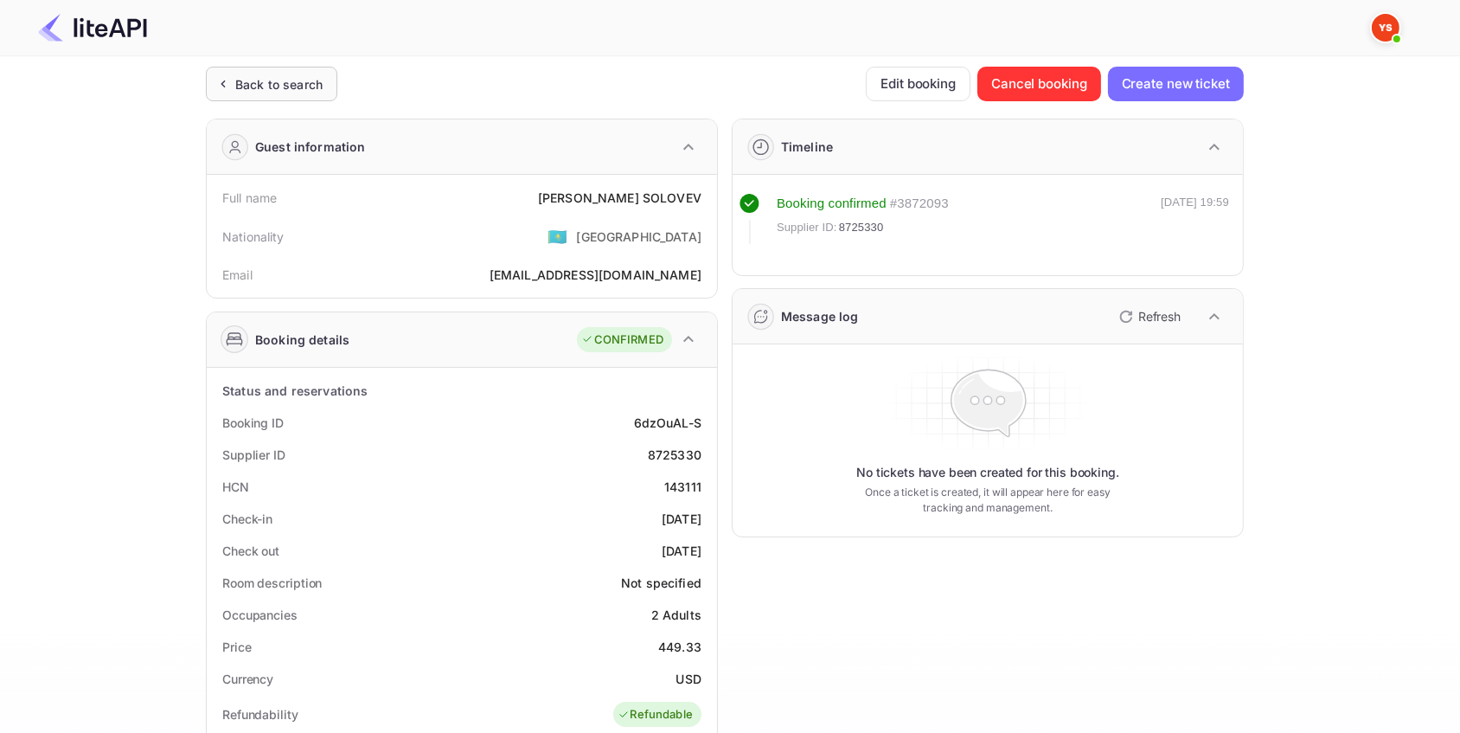
click at [295, 82] on div "Back to search" at bounding box center [278, 84] width 87 height 18
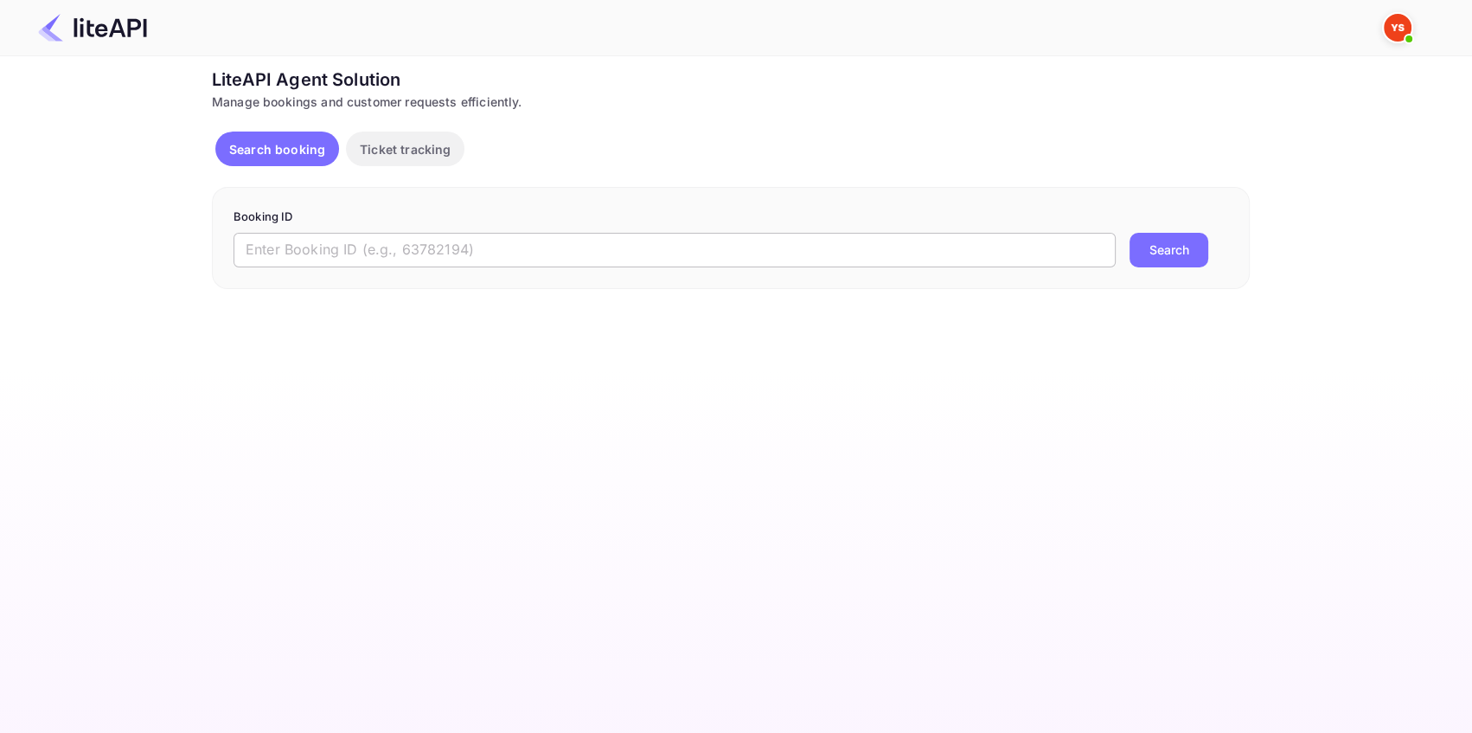
click at [276, 251] on input "text" at bounding box center [675, 250] width 882 height 35
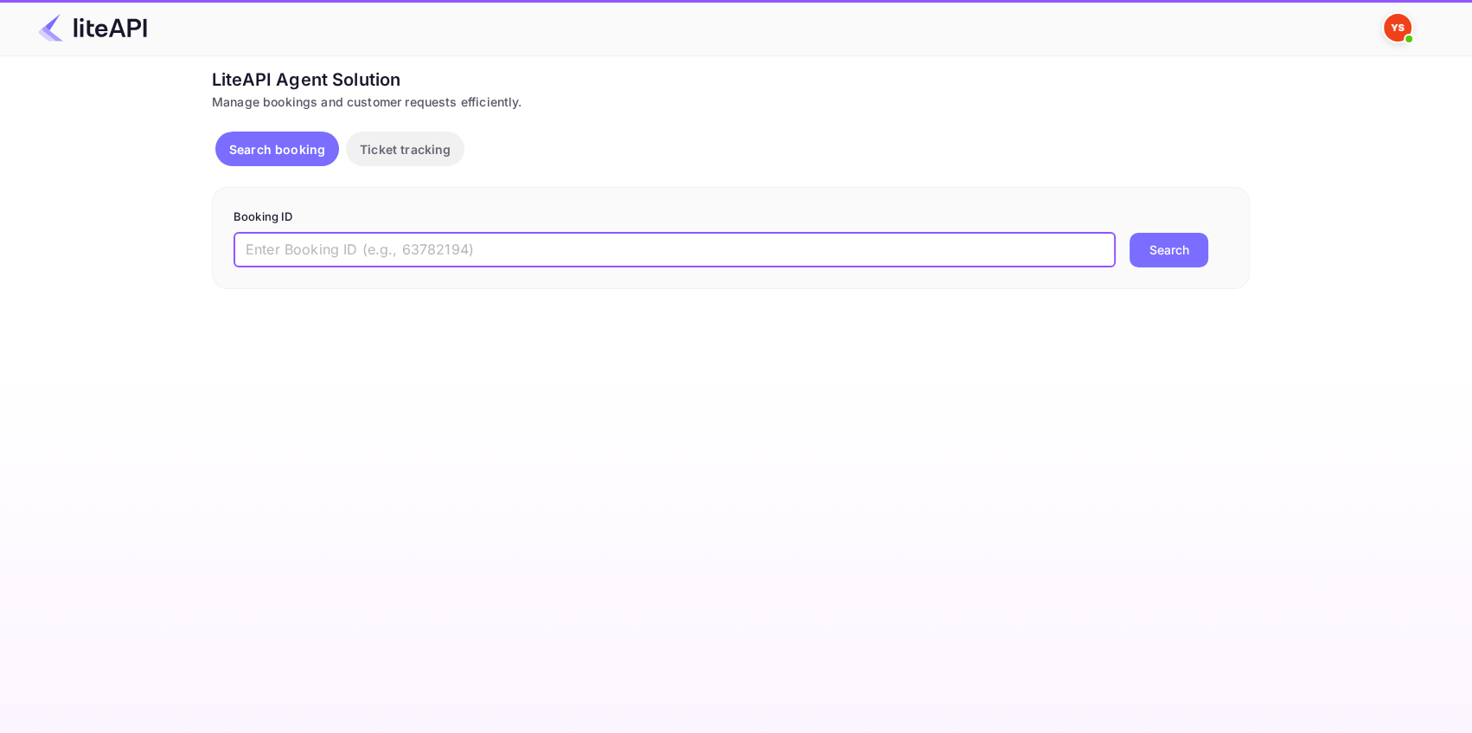
paste input "7856742"
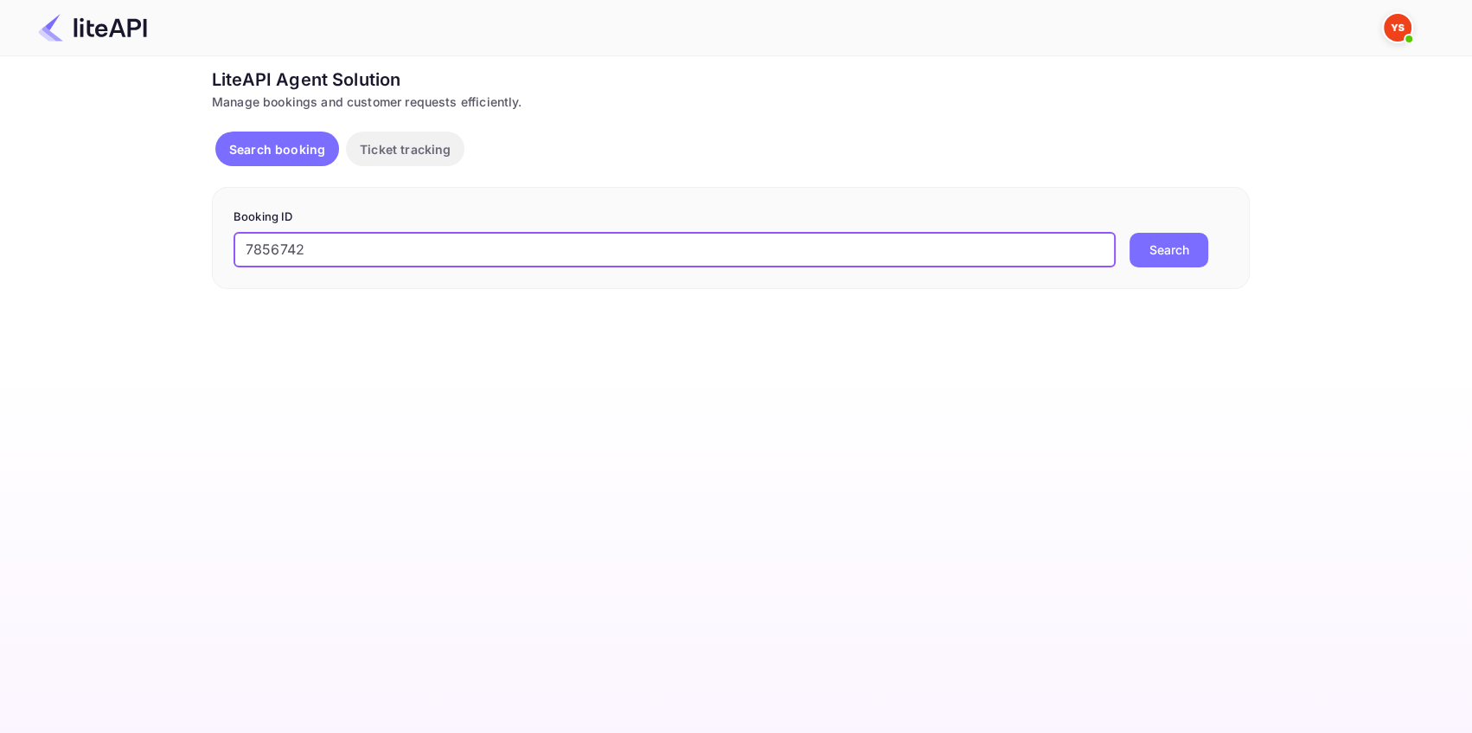
type input "7856742"
click at [1144, 249] on button "Search" at bounding box center [1169, 250] width 79 height 35
